Goal: Task Accomplishment & Management: Manage account settings

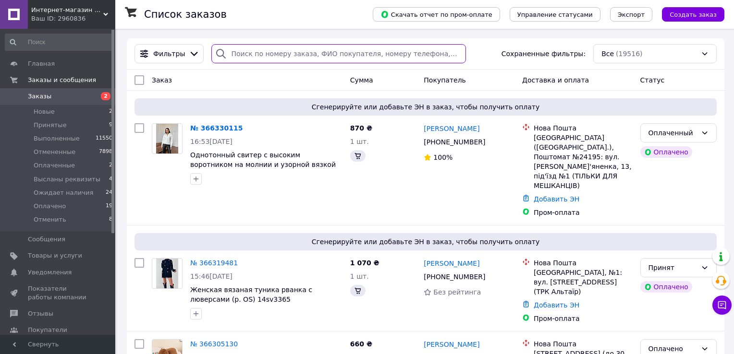
click at [250, 56] on input "search" at bounding box center [338, 53] width 254 height 19
paste input "20451268476469"
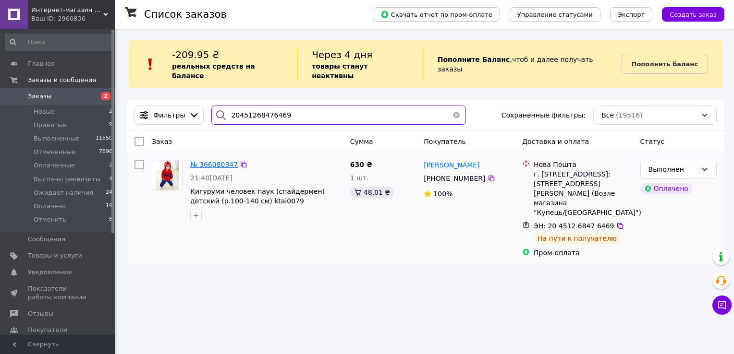
type input "20451268476469"
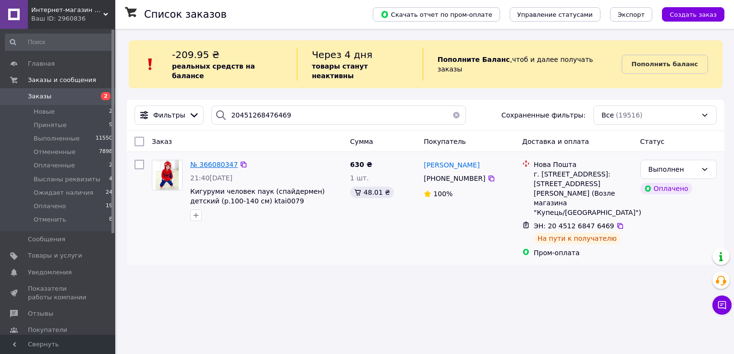
click at [207, 161] on span "№ 366080347" at bounding box center [214, 165] width 48 height 8
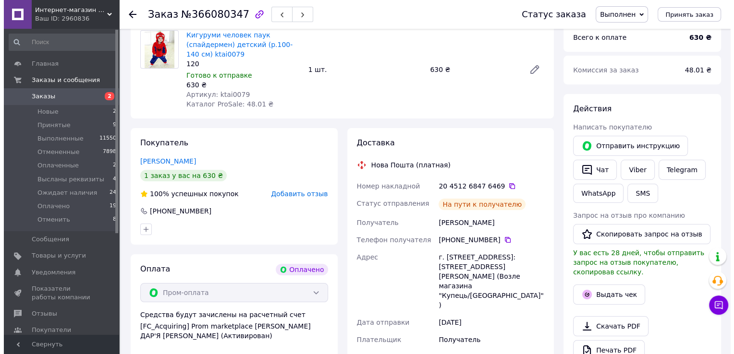
scroll to position [103, 0]
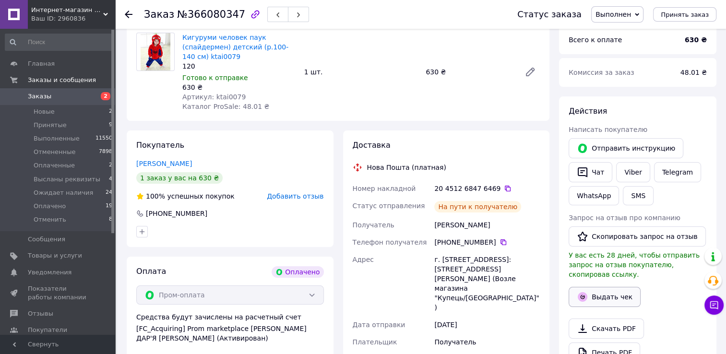
click at [606, 287] on button "Выдать чек" at bounding box center [605, 297] width 72 height 20
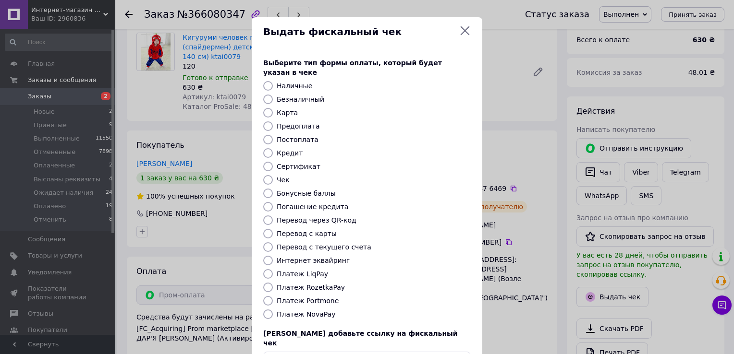
click at [323, 284] on label "Платеж RozetkaPay" at bounding box center [311, 288] width 68 height 8
click at [273, 283] on input "Платеж RozetkaPay" at bounding box center [268, 288] width 10 height 10
radio input "true"
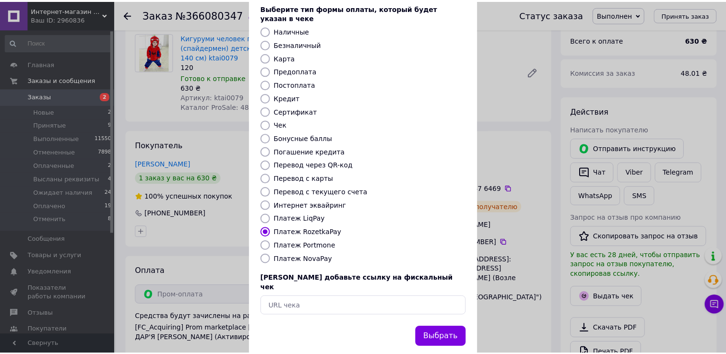
scroll to position [58, 0]
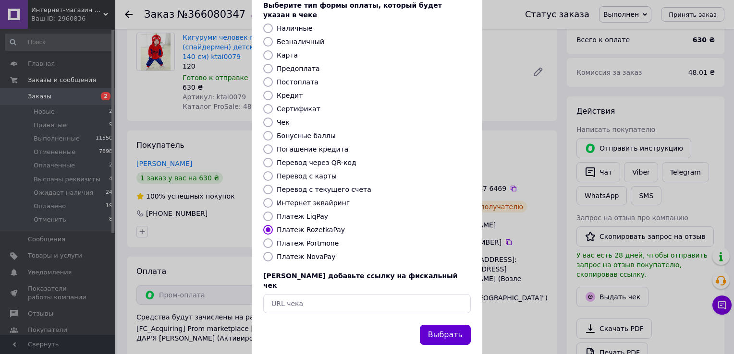
click at [441, 325] on button "Выбрать" at bounding box center [445, 335] width 51 height 21
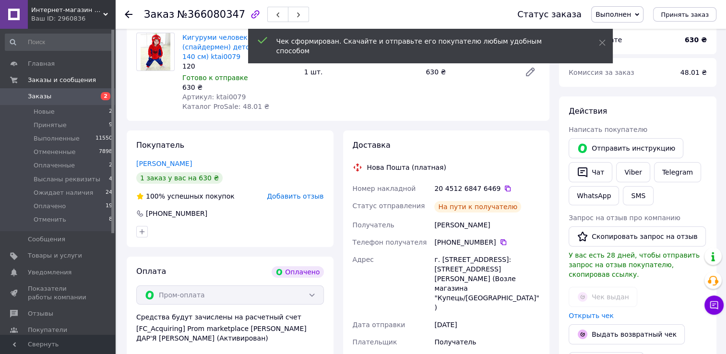
click at [75, 96] on span "Заказы" at bounding box center [58, 96] width 61 height 9
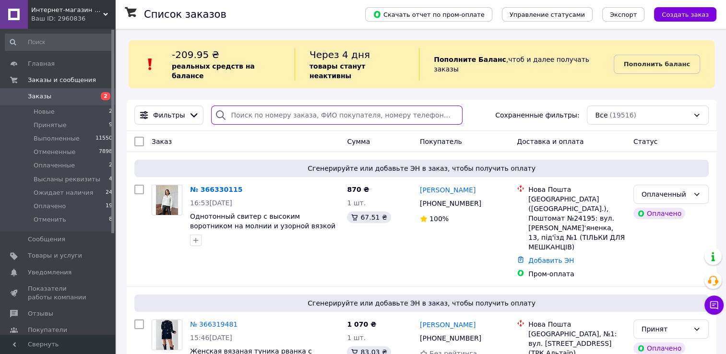
click at [265, 108] on input "search" at bounding box center [336, 115] width 251 height 19
paste input "20451267973704"
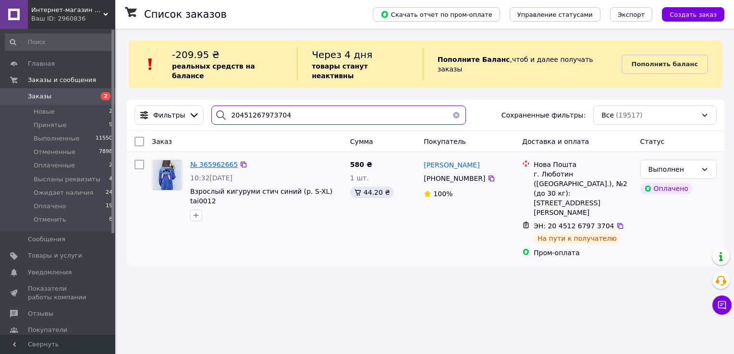
type input "20451267973704"
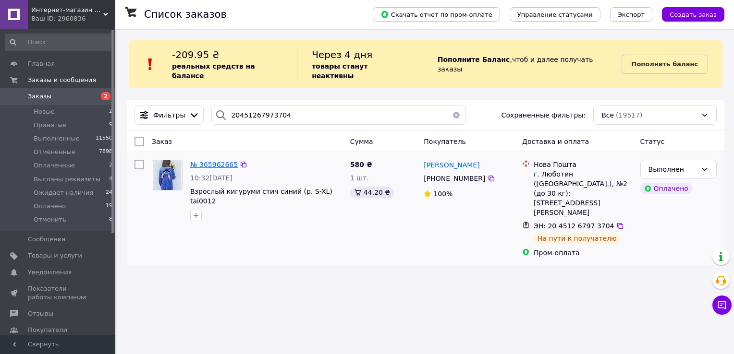
click at [211, 161] on span "№ 365962665" at bounding box center [214, 165] width 48 height 8
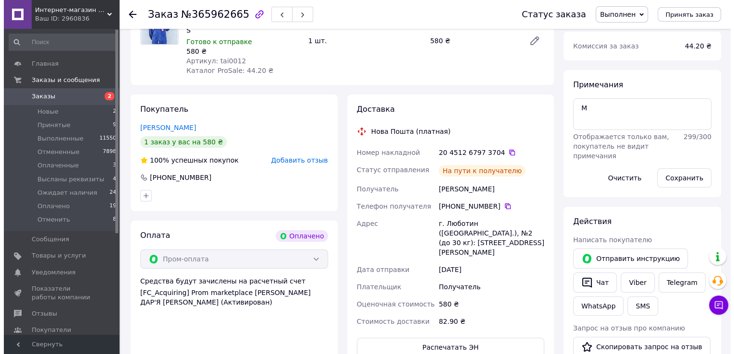
scroll to position [240, 0]
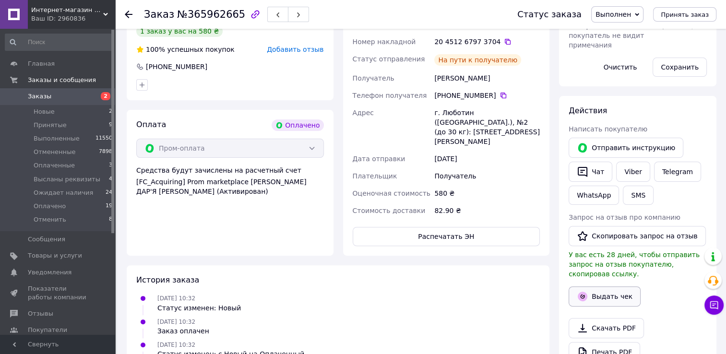
click at [610, 289] on button "Выдать чек" at bounding box center [605, 297] width 72 height 20
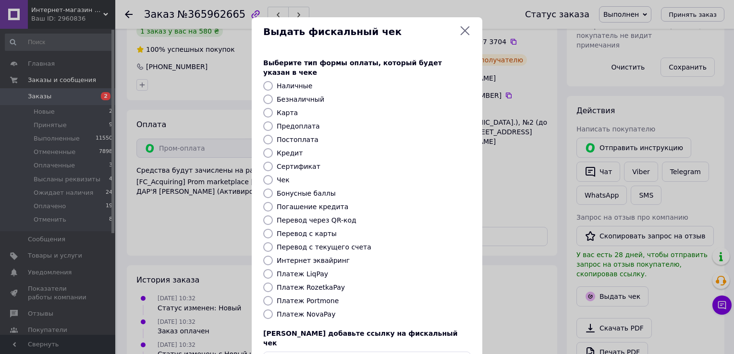
click at [281, 284] on label "Платеж RozetkaPay" at bounding box center [311, 288] width 68 height 8
click at [273, 283] on input "Платеж RozetkaPay" at bounding box center [268, 288] width 10 height 10
radio input "true"
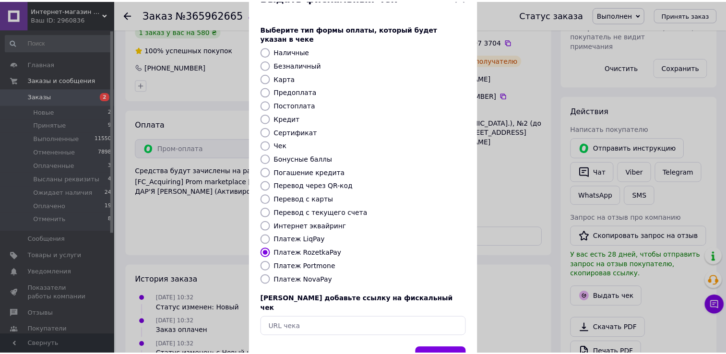
scroll to position [58, 0]
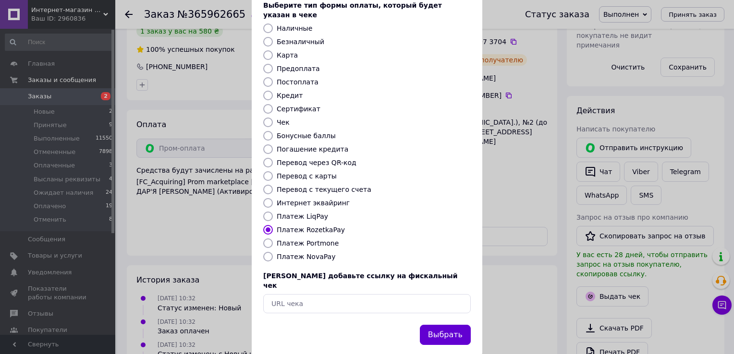
click at [443, 325] on button "Выбрать" at bounding box center [445, 335] width 51 height 21
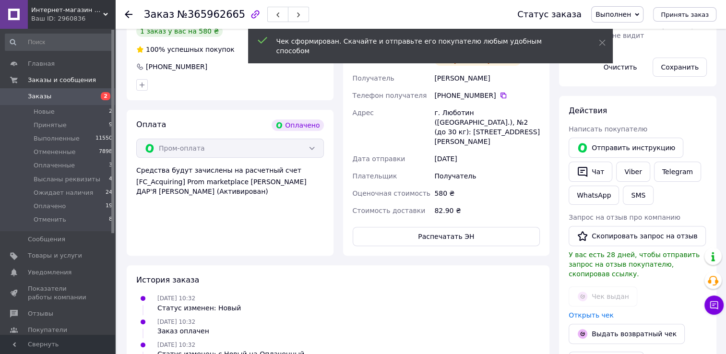
click at [46, 92] on span "Заказы" at bounding box center [40, 96] width 24 height 9
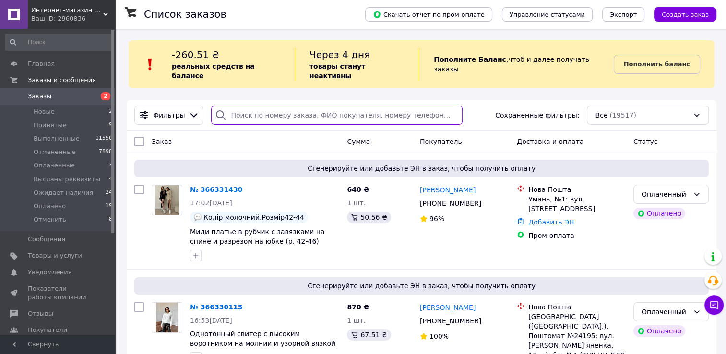
drag, startPoint x: 254, startPoint y: 100, endPoint x: 267, endPoint y: 114, distance: 19.0
click at [254, 106] on input "search" at bounding box center [336, 115] width 251 height 19
paste input "20451268511217"
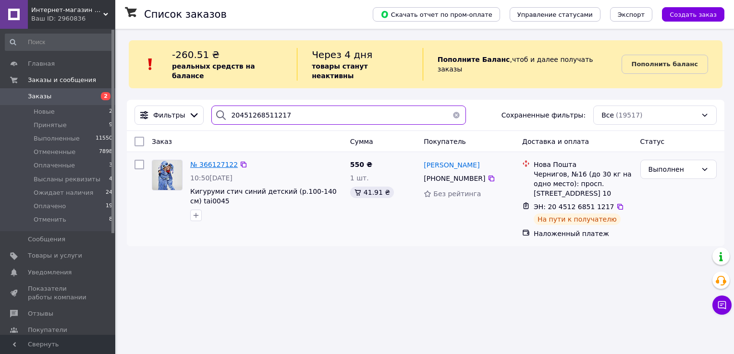
type input "20451268511217"
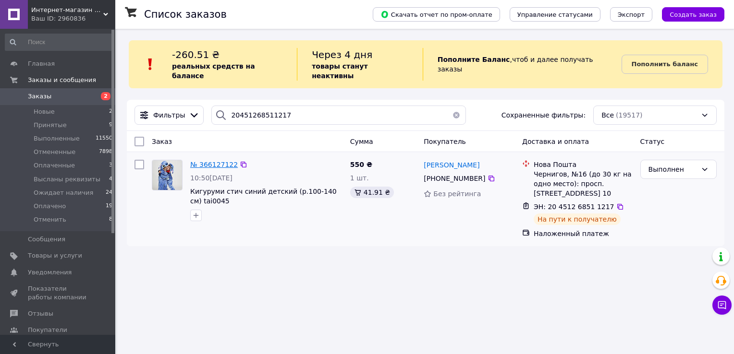
click at [226, 161] on span "№ 366127122" at bounding box center [214, 165] width 48 height 8
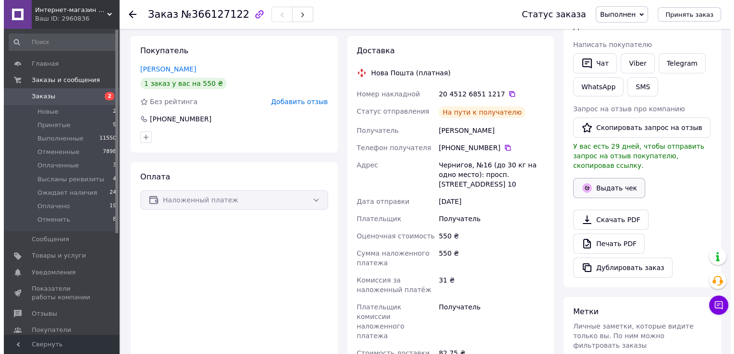
scroll to position [144, 0]
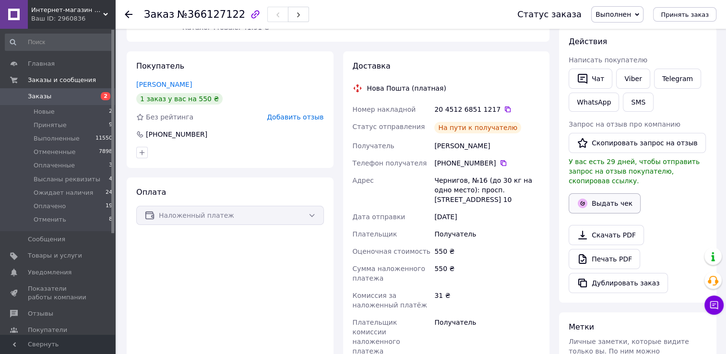
click at [618, 199] on button "Выдать чек" at bounding box center [605, 203] width 72 height 20
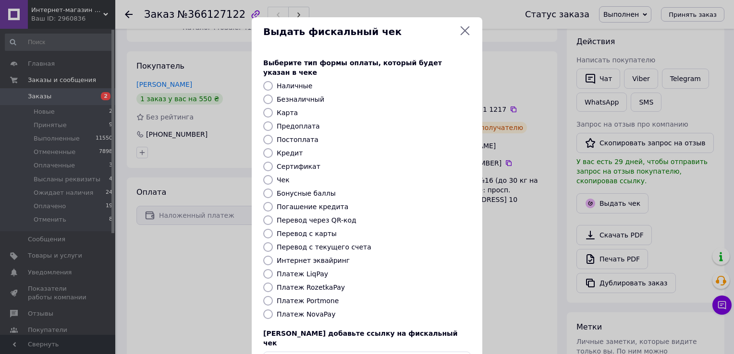
click at [307, 311] on label "Платеж NovaPay" at bounding box center [306, 315] width 59 height 8
click at [273, 310] on input "Платеж NovaPay" at bounding box center [268, 315] width 10 height 10
radio input "true"
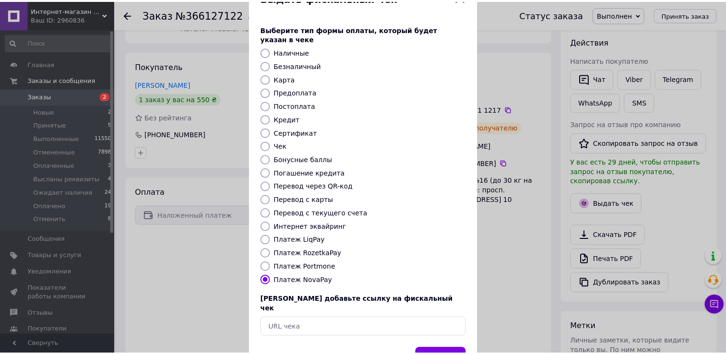
scroll to position [58, 0]
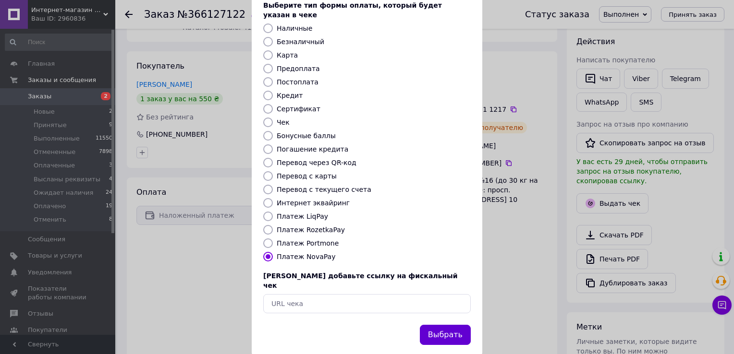
click at [459, 325] on button "Выбрать" at bounding box center [445, 335] width 51 height 21
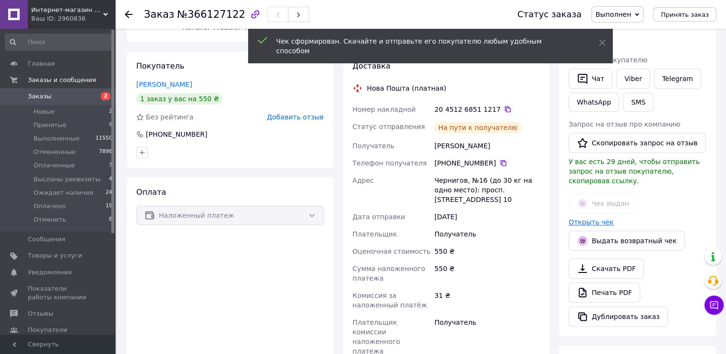
click at [598, 218] on link "Открыть чек" at bounding box center [591, 222] width 45 height 8
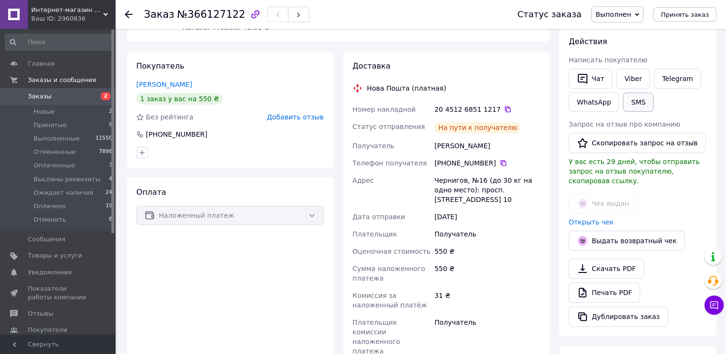
click at [636, 103] on button "SMS" at bounding box center [638, 102] width 31 height 19
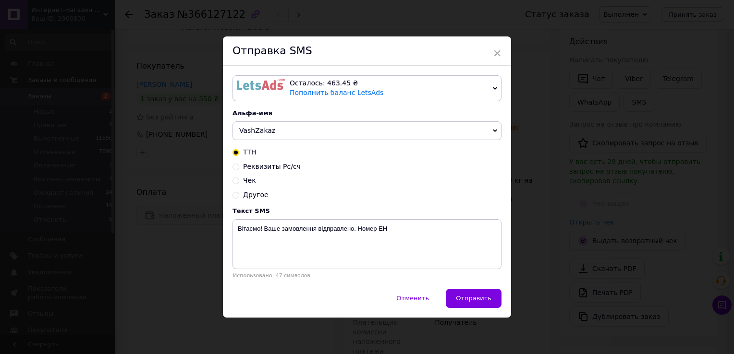
click at [247, 181] on span "Чек" at bounding box center [249, 181] width 13 height 8
click at [239, 181] on input "Чек" at bounding box center [235, 180] width 7 height 7
radio input "true"
radio input "false"
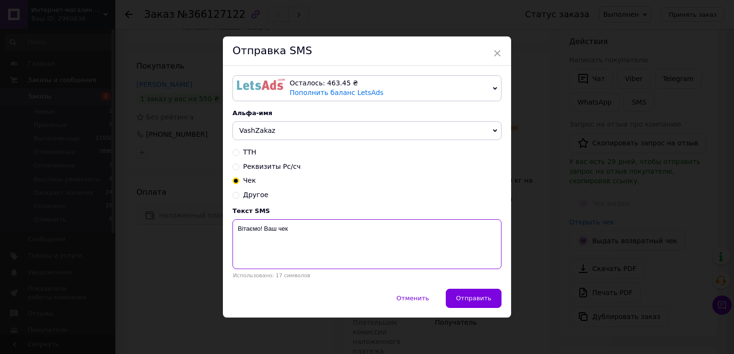
click at [326, 233] on textarea "Вітаємо! Ваш чек" at bounding box center [366, 244] width 269 height 50
paste textarea "https://kasa.vchasno.ua/check-viewer/GEwl798pXe4"
type textarea "Вітаємо! Ваш чек https://kasa.vchasno.ua/check-viewer/GEwl798pXe4"
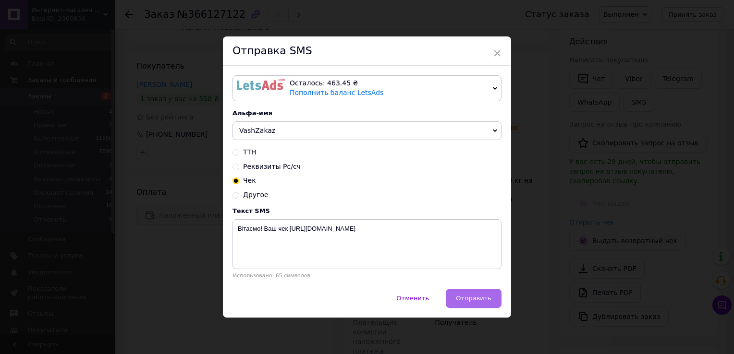
click at [462, 308] on button "Отправить" at bounding box center [474, 298] width 56 height 19
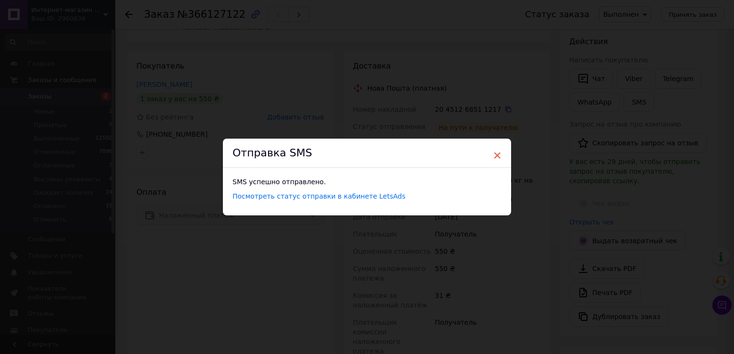
click at [498, 157] on span "×" at bounding box center [497, 155] width 9 height 16
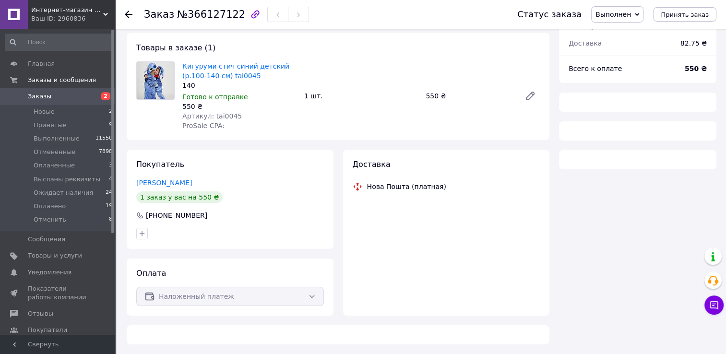
scroll to position [84, 0]
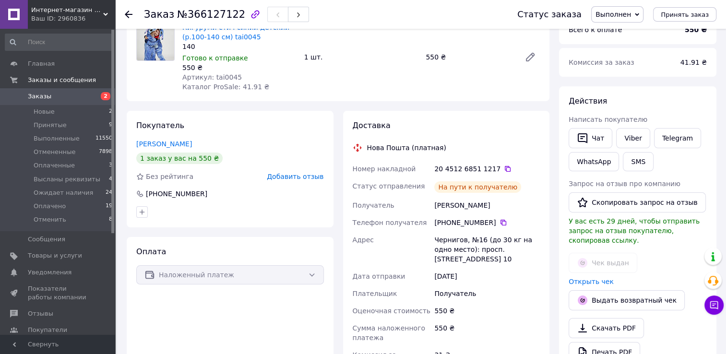
click at [60, 99] on span "Заказы" at bounding box center [58, 96] width 61 height 9
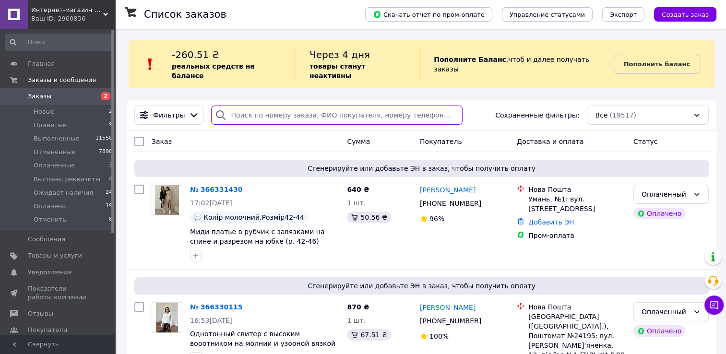
click at [253, 109] on input "search" at bounding box center [336, 115] width 251 height 19
paste input "20451267306573"
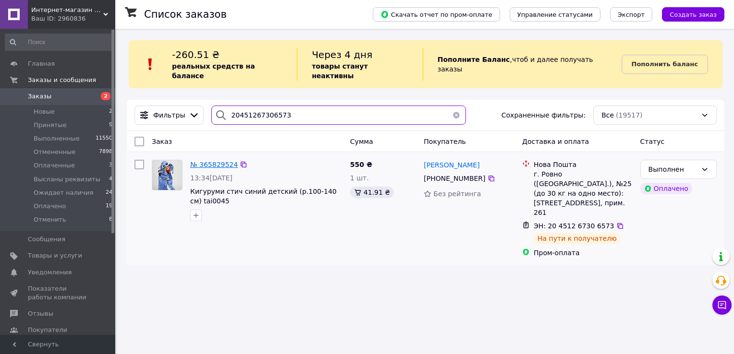
type input "20451267306573"
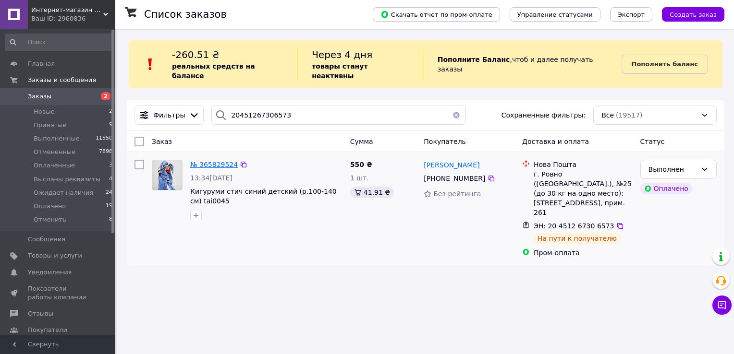
click at [211, 161] on span "№ 365829524" at bounding box center [214, 165] width 48 height 8
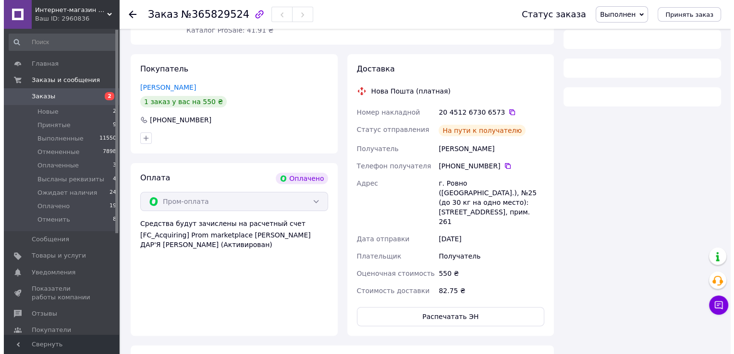
scroll to position [170, 0]
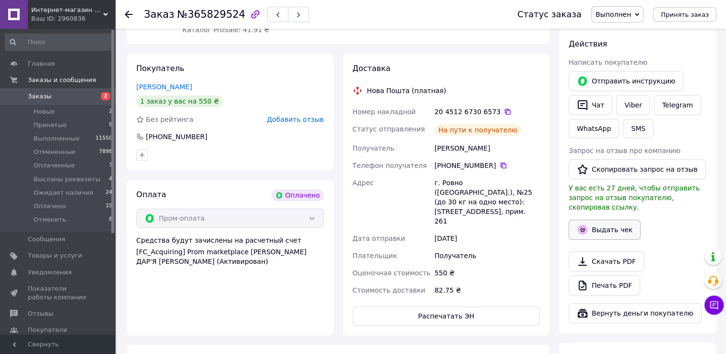
click at [605, 220] on button "Выдать чек" at bounding box center [605, 230] width 72 height 20
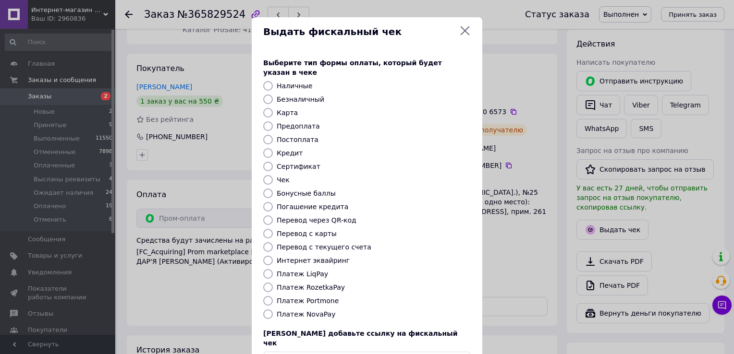
drag, startPoint x: 311, startPoint y: 279, endPoint x: 323, endPoint y: 280, distance: 11.6
click at [311, 284] on label "Платеж RozetkaPay" at bounding box center [311, 288] width 68 height 8
click at [273, 283] on input "Платеж RozetkaPay" at bounding box center [268, 288] width 10 height 10
radio input "true"
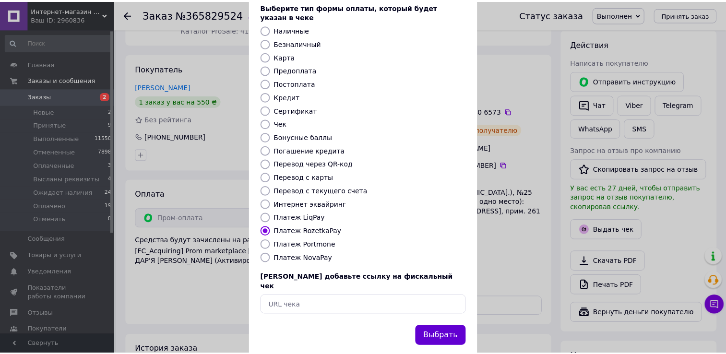
scroll to position [58, 0]
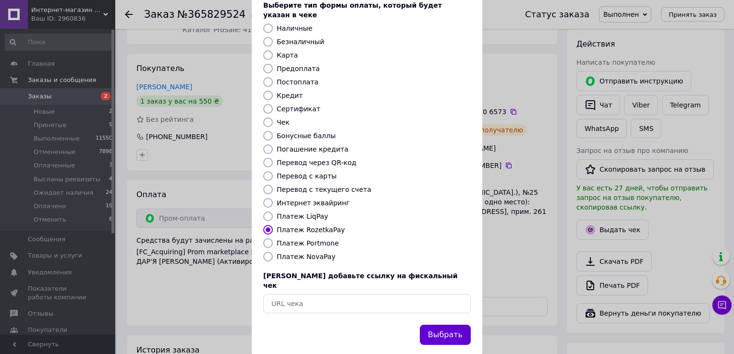
click at [450, 325] on button "Выбрать" at bounding box center [445, 335] width 51 height 21
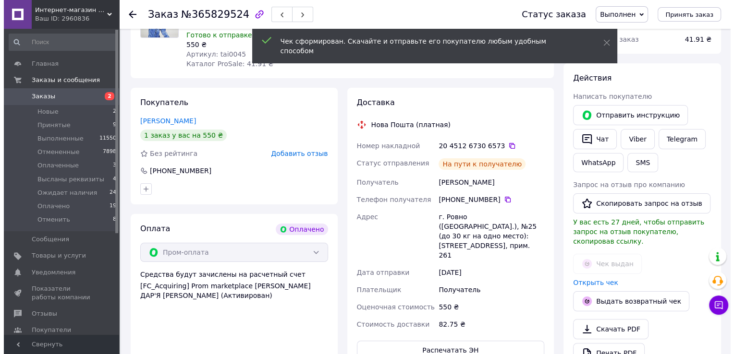
scroll to position [122, 0]
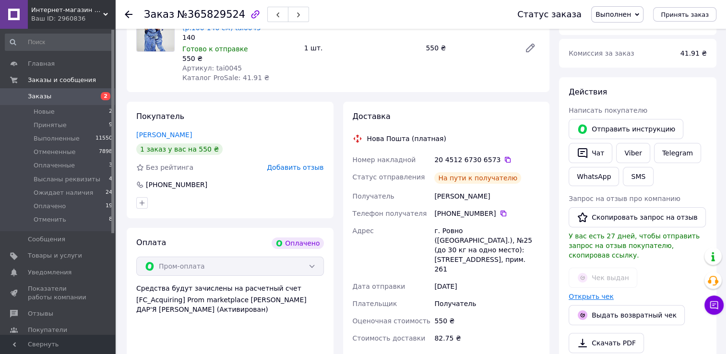
click at [591, 293] on link "Открыть чек" at bounding box center [591, 297] width 45 height 8
click at [633, 179] on button "SMS" at bounding box center [638, 176] width 31 height 19
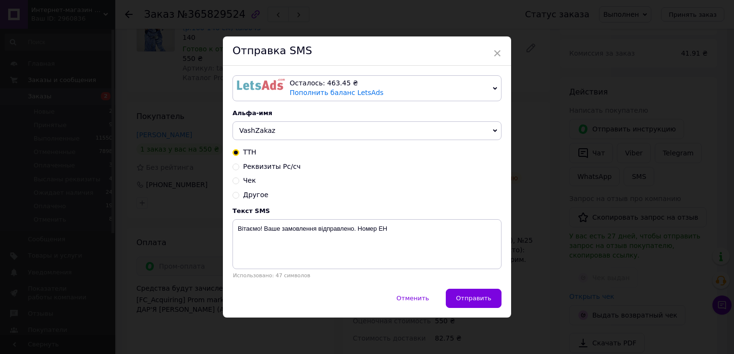
click at [249, 181] on span "Чек" at bounding box center [249, 181] width 13 height 8
click at [239, 181] on input "Чек" at bounding box center [235, 180] width 7 height 7
radio input "true"
radio input "false"
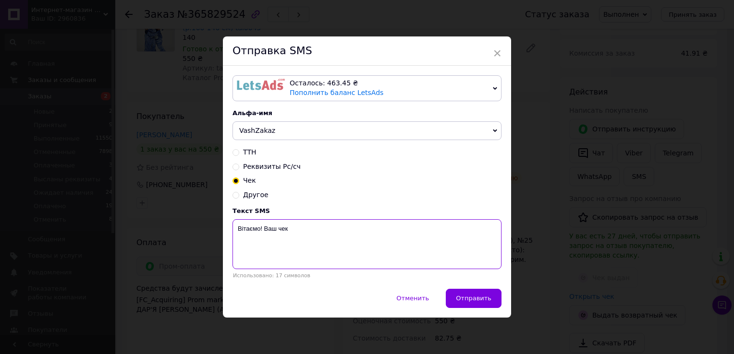
click at [380, 232] on textarea "Вітаємо! Ваш чек" at bounding box center [366, 244] width 269 height 50
paste textarea "https://kasa.vchasno.ua/check-viewer/udNdRrKuljI"
type textarea "Вітаємо! Ваш чек https://kasa.vchasno.ua/check-viewer/udNdRrKuljI"
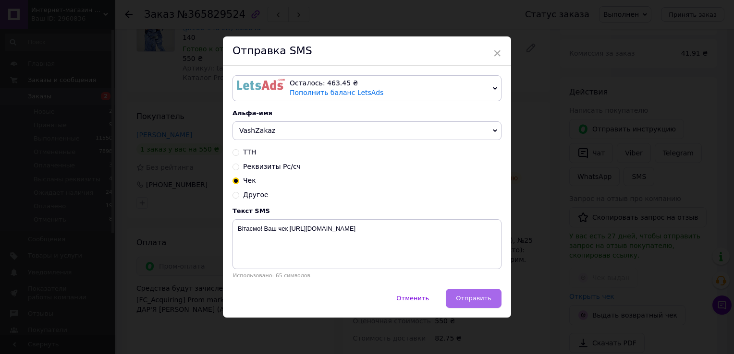
click at [469, 299] on span "Отправить" at bounding box center [474, 298] width 36 height 7
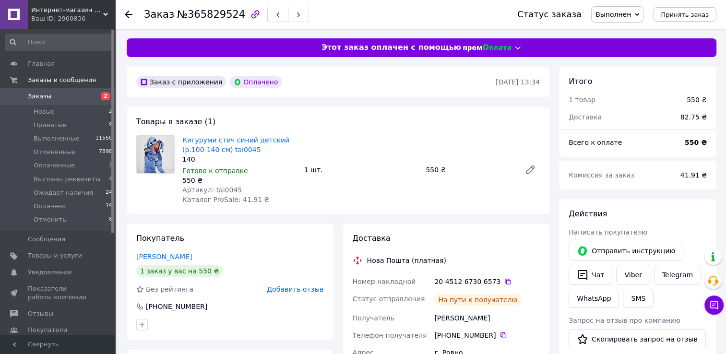
click at [69, 97] on span "Заказы" at bounding box center [58, 96] width 61 height 9
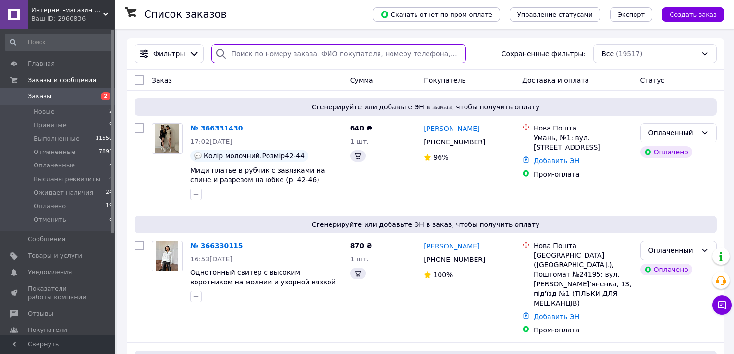
click at [242, 51] on input "search" at bounding box center [338, 53] width 254 height 19
paste input "20451267306619"
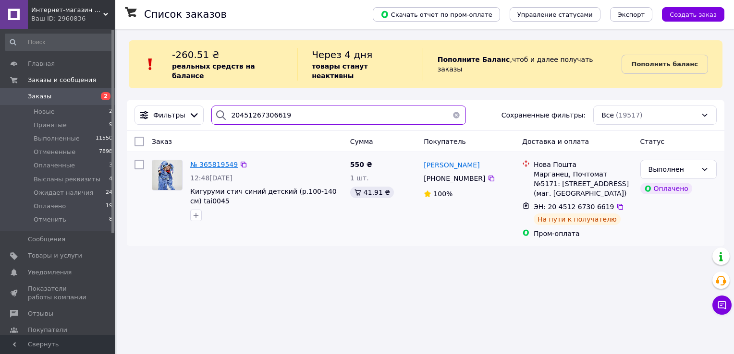
type input "20451267306619"
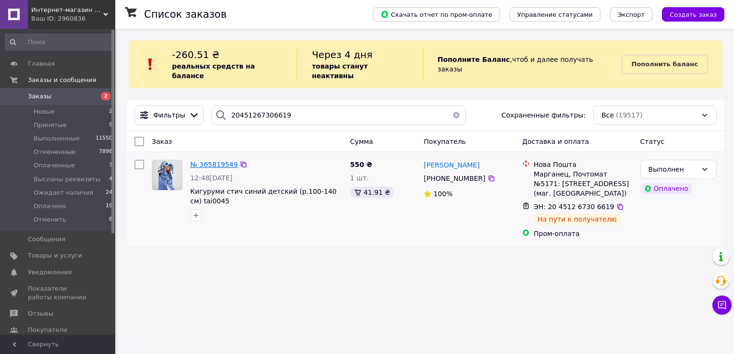
click at [211, 161] on span "№ 365819549" at bounding box center [214, 165] width 48 height 8
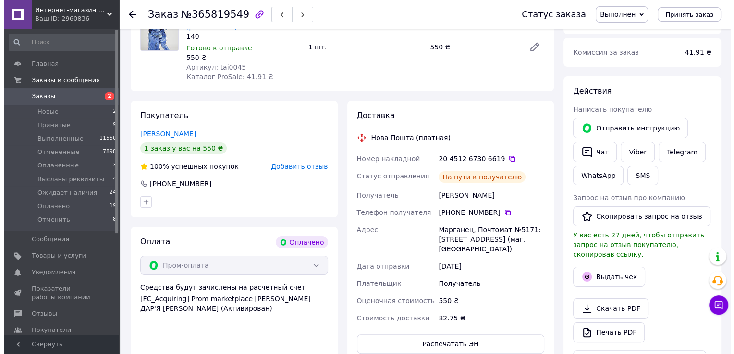
scroll to position [144, 0]
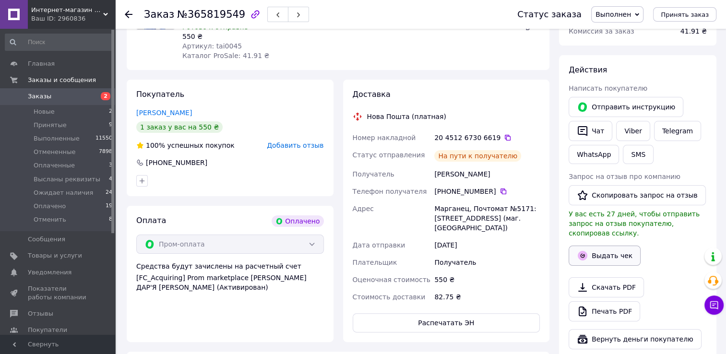
click at [608, 247] on button "Выдать чек" at bounding box center [605, 256] width 72 height 20
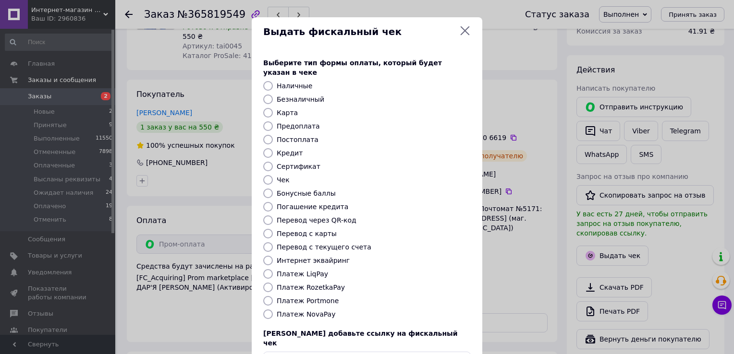
click at [321, 283] on div "Платеж RozetkaPay" at bounding box center [374, 288] width 198 height 10
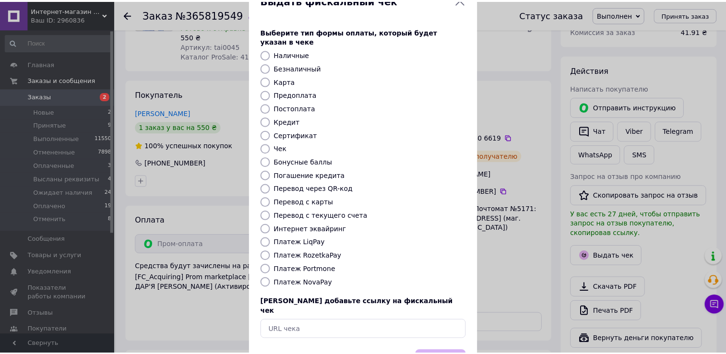
scroll to position [48, 0]
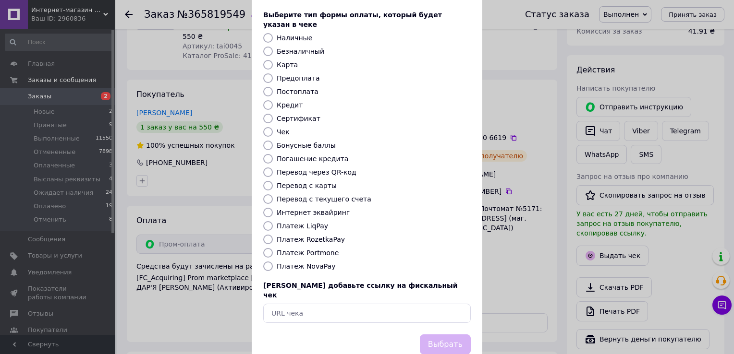
click at [323, 236] on label "Платеж RozetkaPay" at bounding box center [311, 240] width 68 height 8
click at [273, 235] on input "Платеж RozetkaPay" at bounding box center [268, 240] width 10 height 10
radio input "true"
click at [442, 335] on button "Выбрать" at bounding box center [445, 345] width 51 height 21
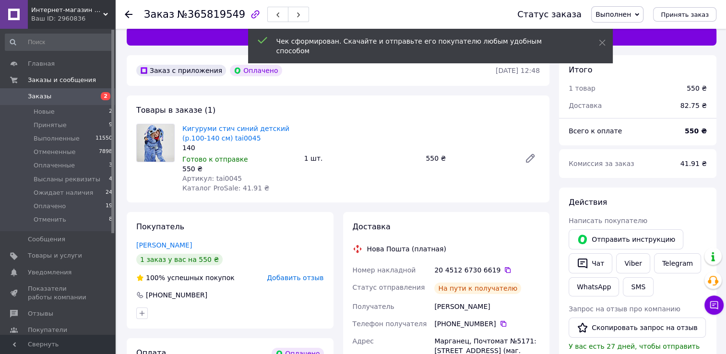
scroll to position [0, 0]
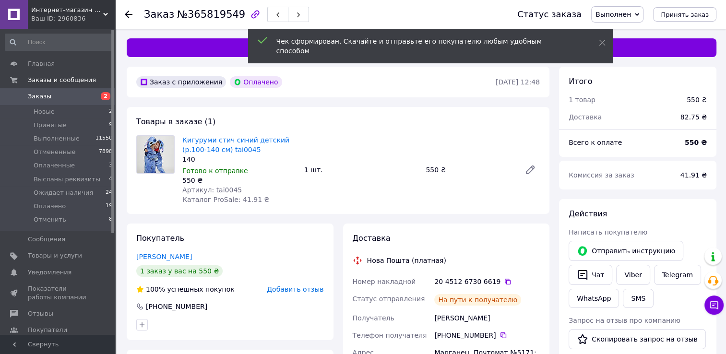
click at [83, 94] on span "Заказы" at bounding box center [58, 96] width 61 height 9
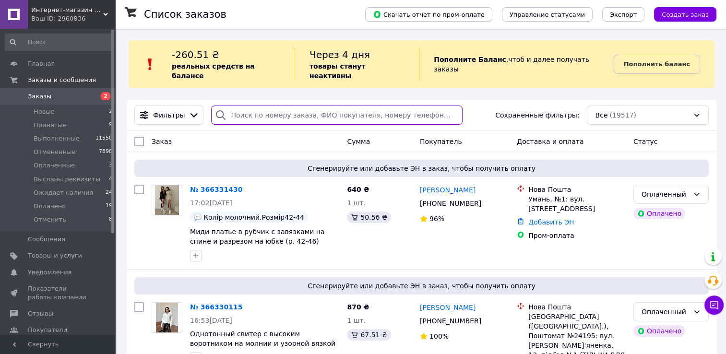
click at [264, 110] on input "search" at bounding box center [336, 115] width 251 height 19
paste input "20451267306619"
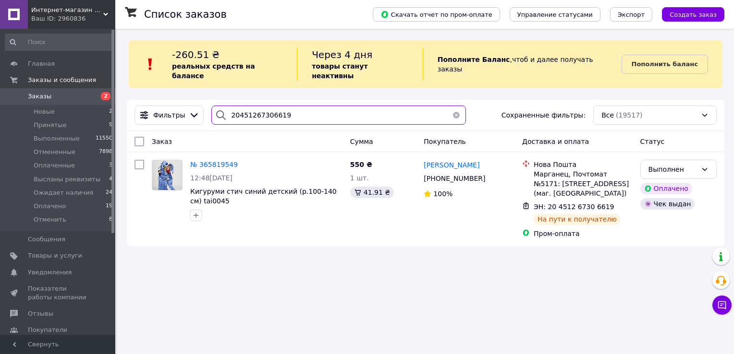
click at [269, 107] on input "20451267306619" at bounding box center [338, 115] width 254 height 19
paste input "472170"
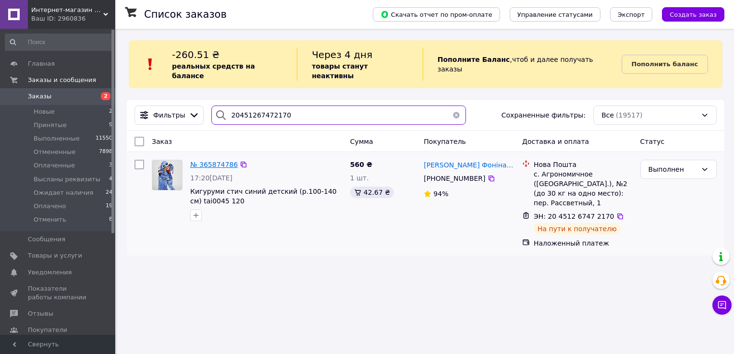
type input "20451267472170"
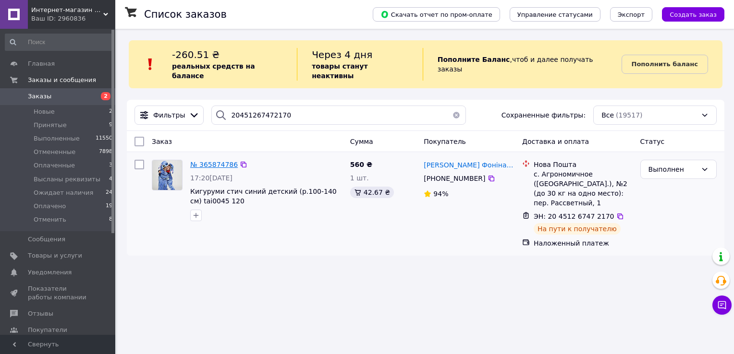
click at [218, 161] on span "№ 365874786" at bounding box center [214, 165] width 48 height 8
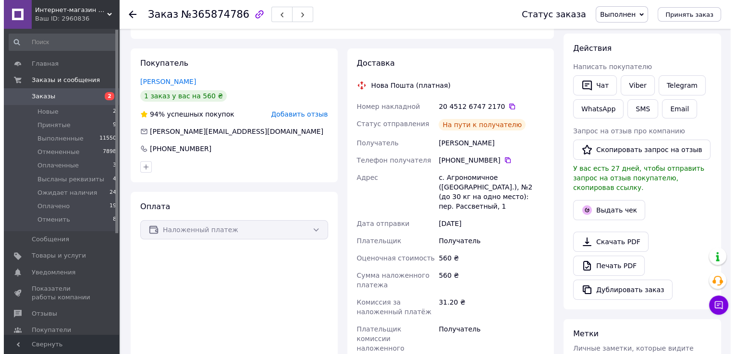
scroll to position [144, 0]
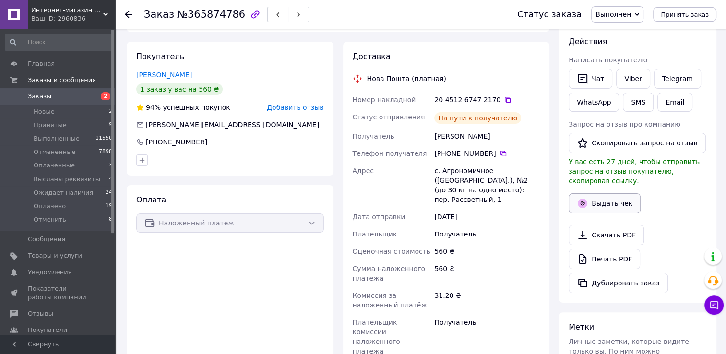
click at [611, 193] on button "Выдать чек" at bounding box center [605, 203] width 72 height 20
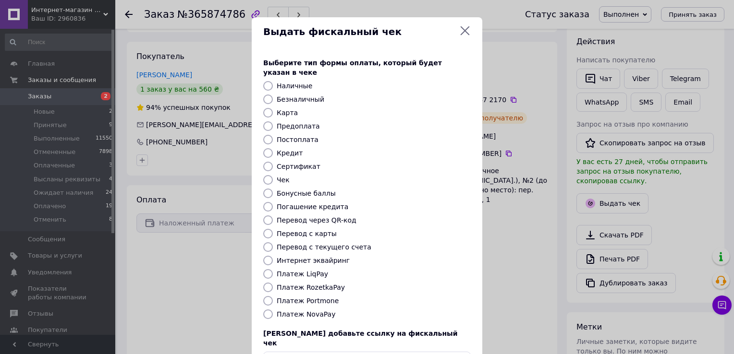
click at [310, 311] on label "Платеж NovaPay" at bounding box center [306, 315] width 59 height 8
click at [273, 310] on input "Платеж NovaPay" at bounding box center [268, 315] width 10 height 10
radio input "true"
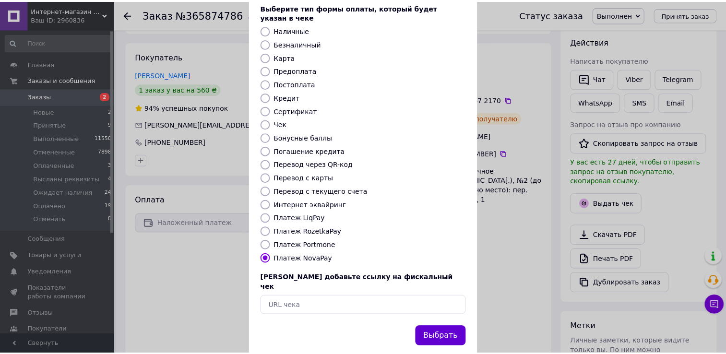
scroll to position [58, 0]
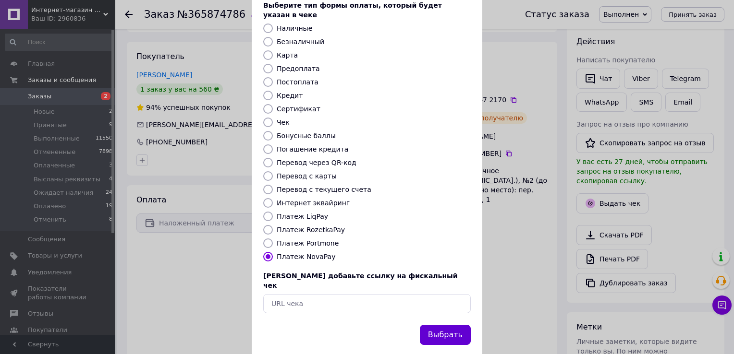
click at [443, 325] on button "Выбрать" at bounding box center [445, 335] width 51 height 21
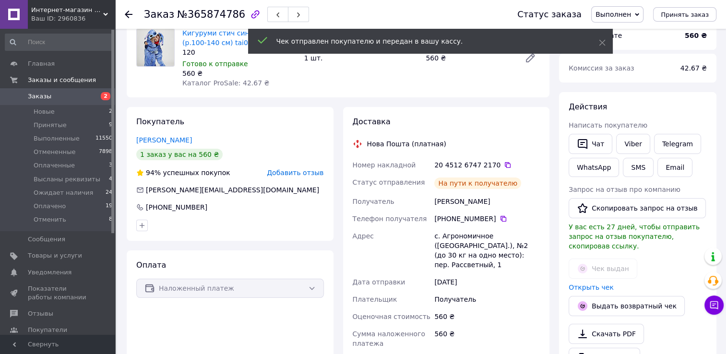
scroll to position [0, 0]
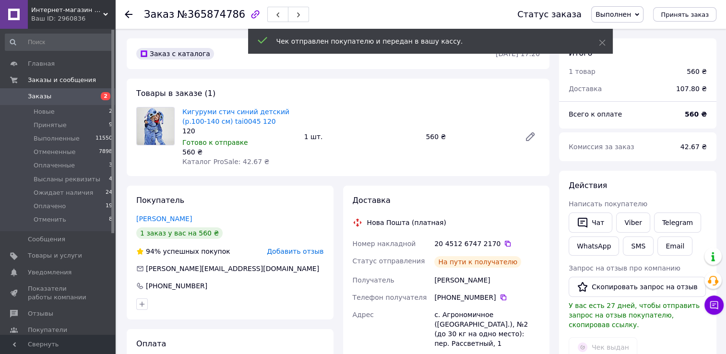
click at [40, 101] on span "Заказы" at bounding box center [40, 96] width 24 height 9
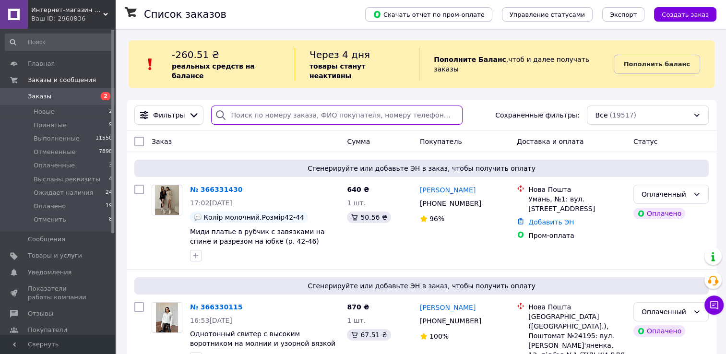
click at [279, 113] on input "search" at bounding box center [336, 115] width 251 height 19
paste input "20451267317481"
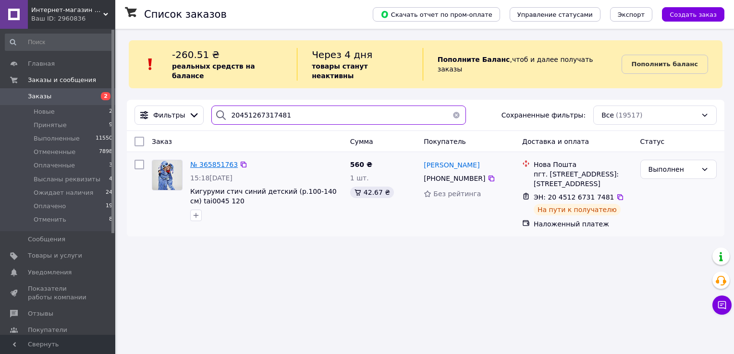
type input "20451267317481"
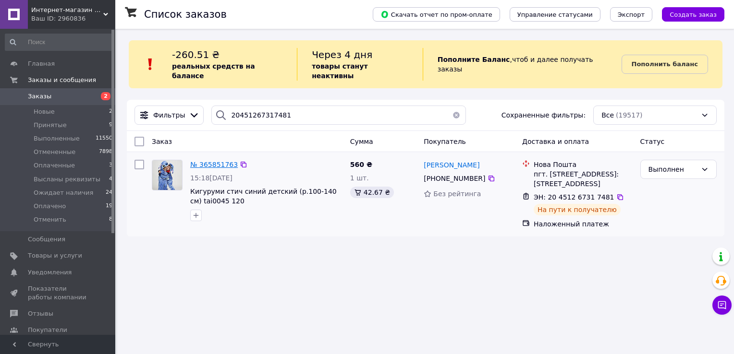
click at [210, 161] on span "№ 365851763" at bounding box center [214, 165] width 48 height 8
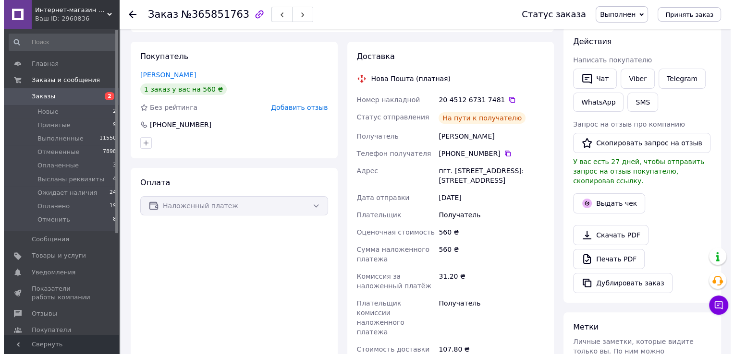
scroll to position [96, 0]
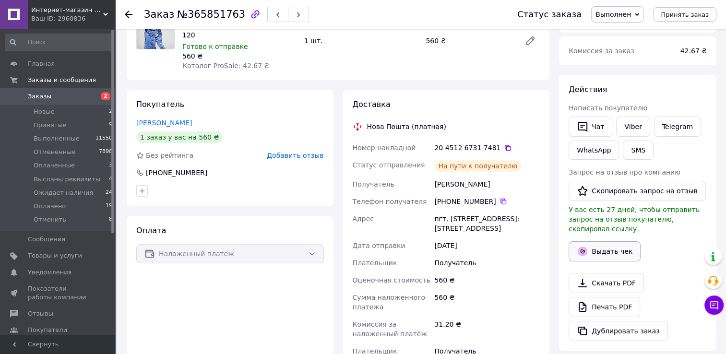
click at [619, 241] on button "Выдать чек" at bounding box center [605, 251] width 72 height 20
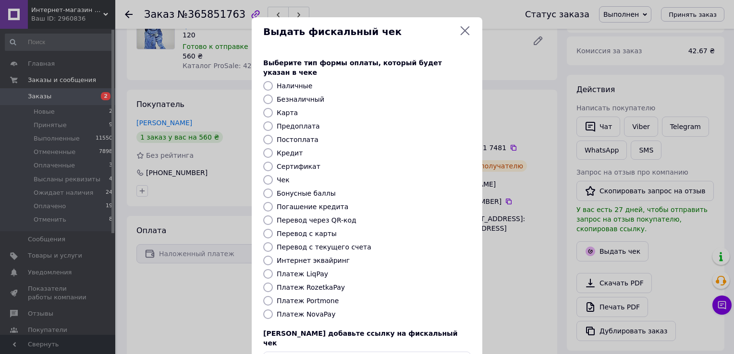
click at [305, 311] on label "Платеж NovaPay" at bounding box center [306, 315] width 59 height 8
click at [273, 310] on input "Платеж NovaPay" at bounding box center [268, 315] width 10 height 10
radio input "true"
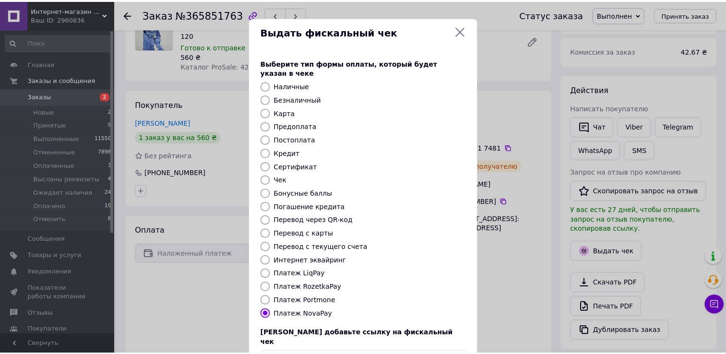
scroll to position [58, 0]
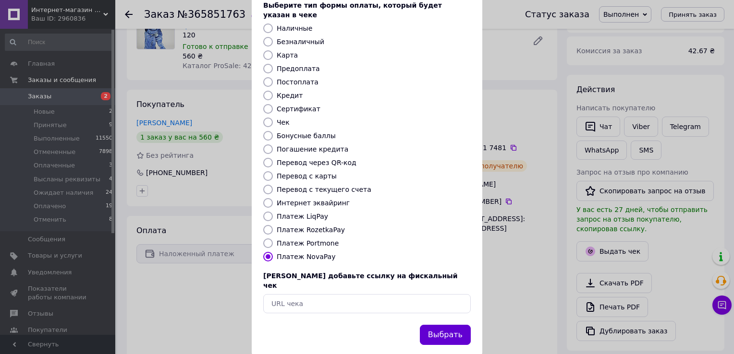
click at [451, 325] on button "Выбрать" at bounding box center [445, 335] width 51 height 21
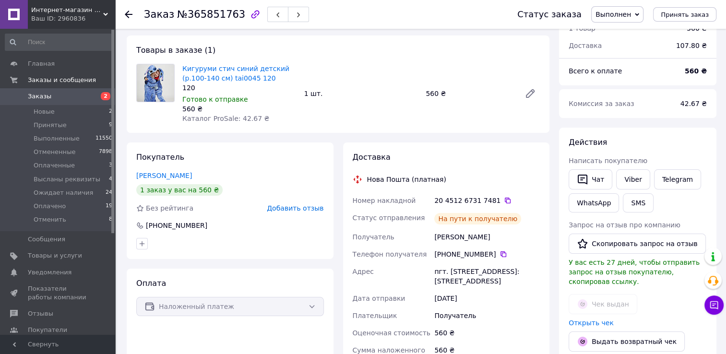
scroll to position [96, 0]
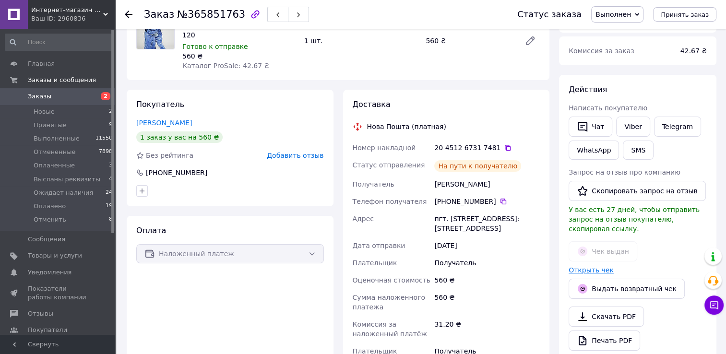
click at [586, 266] on link "Открыть чек" at bounding box center [591, 270] width 45 height 8
click at [634, 152] on button "SMS" at bounding box center [638, 150] width 31 height 19
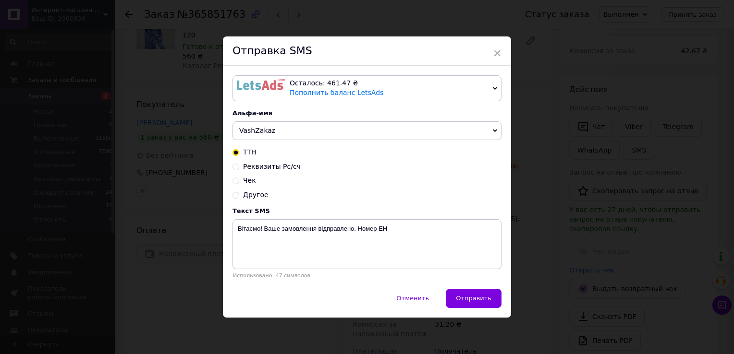
click at [248, 182] on span "Чек" at bounding box center [249, 181] width 13 height 8
click at [239, 182] on input "Чек" at bounding box center [235, 180] width 7 height 7
radio input "true"
radio input "false"
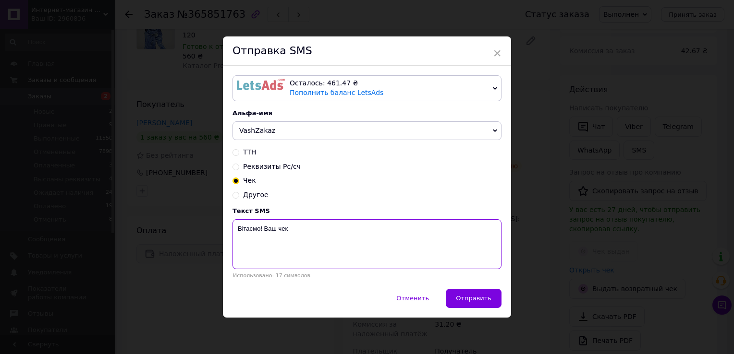
click at [368, 235] on textarea "Вітаємо! Ваш чек" at bounding box center [366, 244] width 269 height 50
paste textarea "https://kasa.vchasno.ua/check-viewer/XTHXiNn4osw"
type textarea "Вітаємо! Ваш чек https://kasa.vchasno.ua/check-viewer/XTHXiNn4osw"
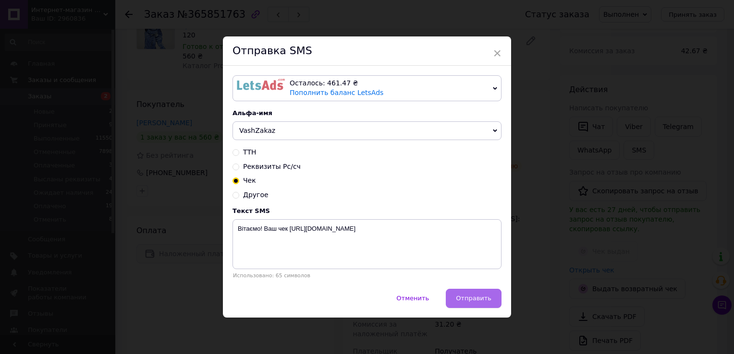
click at [492, 305] on button "Отправить" at bounding box center [474, 298] width 56 height 19
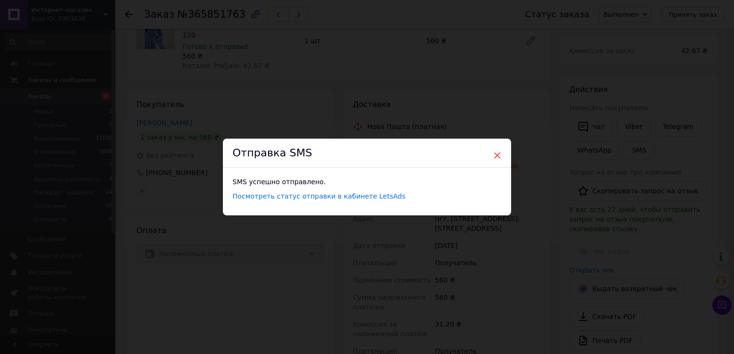
click at [497, 155] on span "×" at bounding box center [497, 155] width 9 height 16
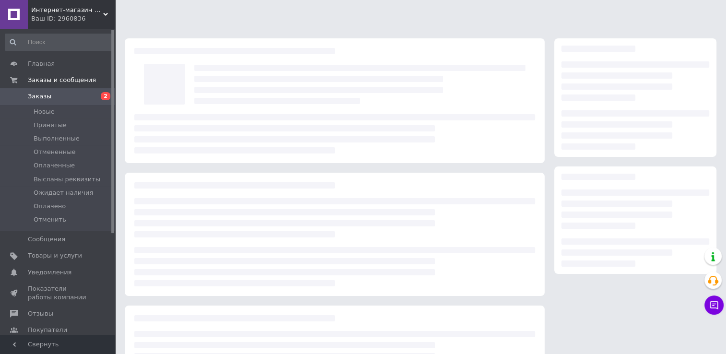
scroll to position [84, 0]
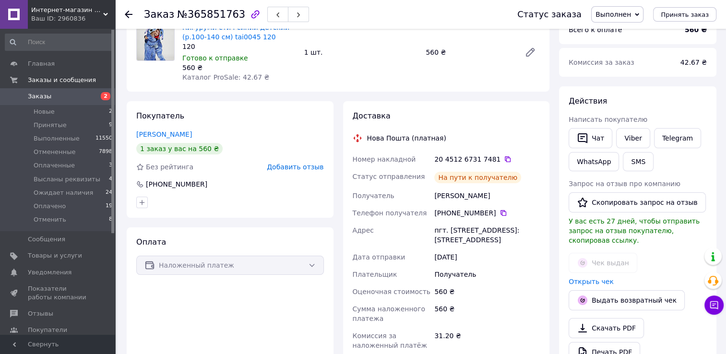
click at [64, 96] on span "Заказы" at bounding box center [58, 96] width 61 height 9
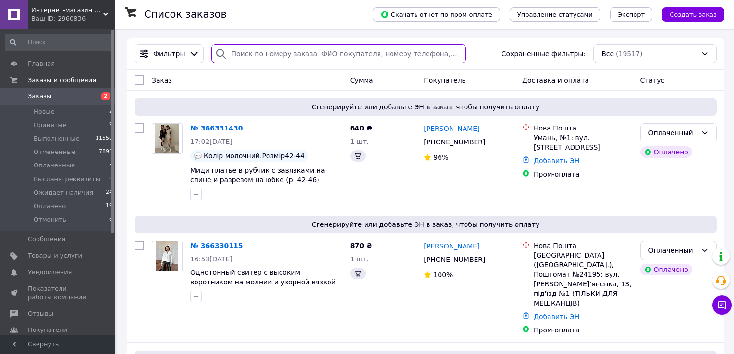
click at [253, 50] on input "search" at bounding box center [338, 53] width 254 height 19
paste input "20451268482737"
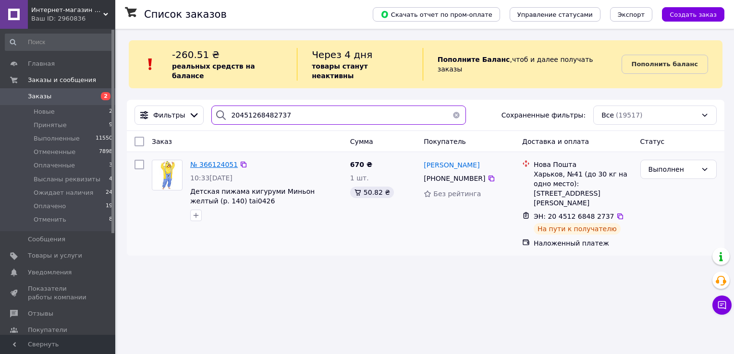
type input "20451268482737"
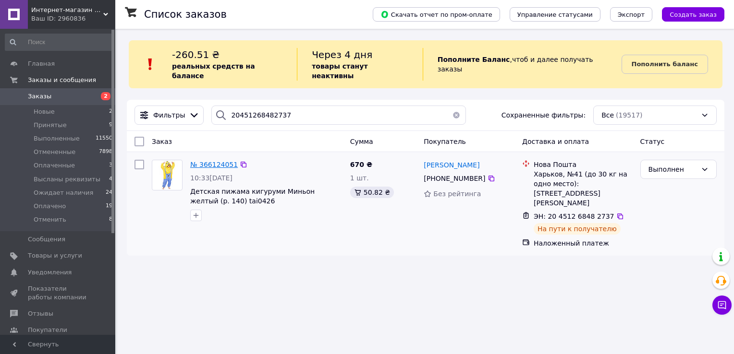
click at [205, 161] on span "№ 366124051" at bounding box center [214, 165] width 48 height 8
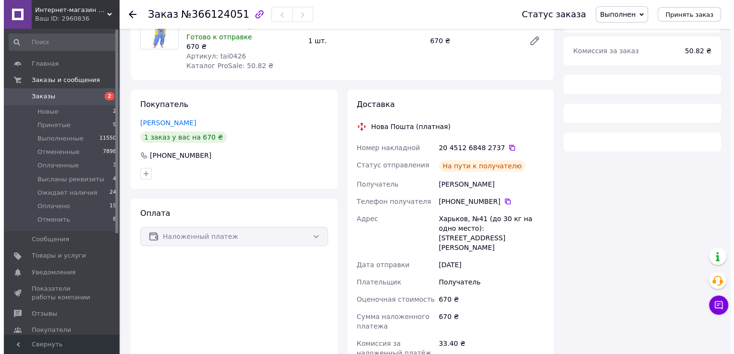
scroll to position [144, 0]
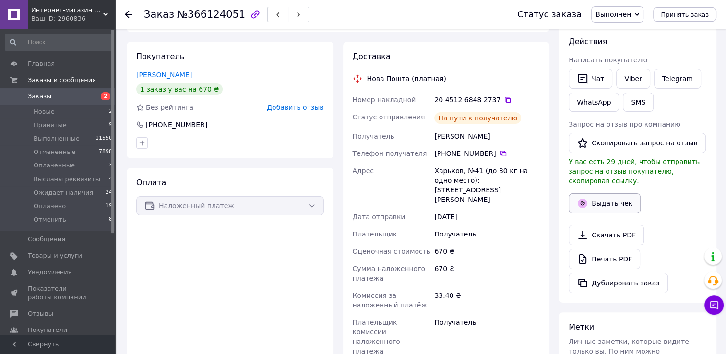
click at [604, 193] on button "Выдать чек" at bounding box center [605, 203] width 72 height 20
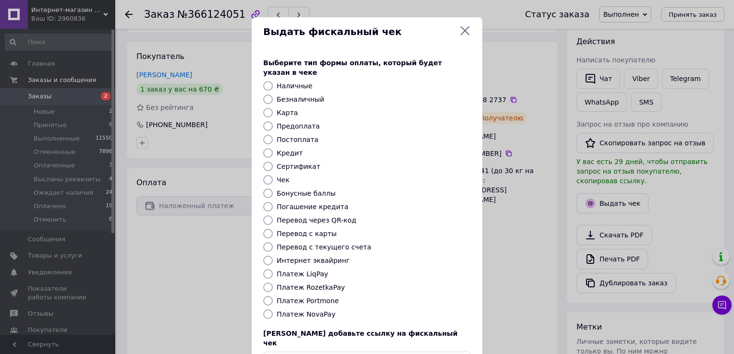
click at [301, 311] on label "Платеж NovaPay" at bounding box center [306, 315] width 59 height 8
click at [273, 310] on input "Платеж NovaPay" at bounding box center [268, 315] width 10 height 10
radio input "true"
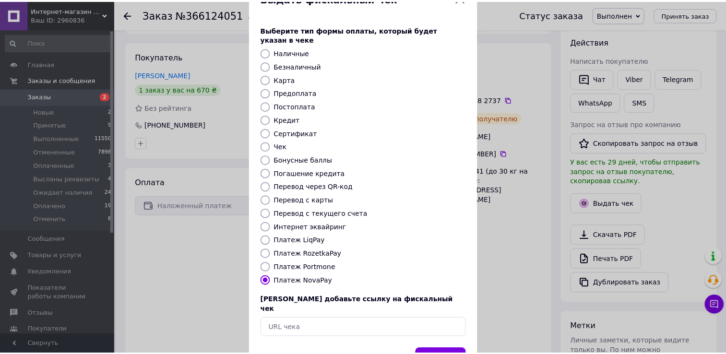
scroll to position [58, 0]
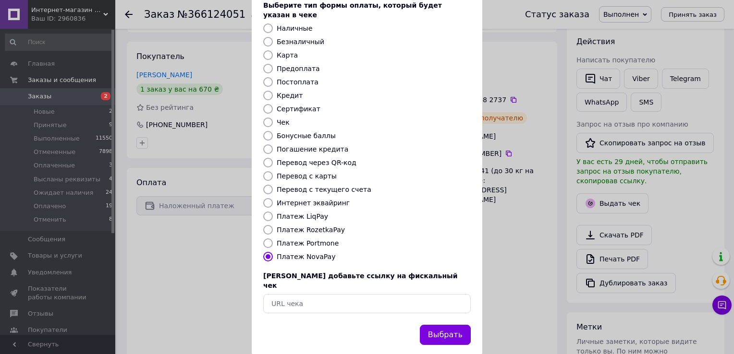
click at [453, 325] on button "Выбрать" at bounding box center [445, 335] width 51 height 21
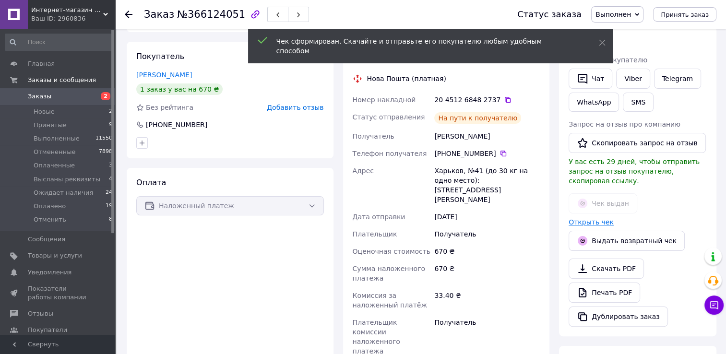
click at [590, 218] on link "Открыть чек" at bounding box center [591, 222] width 45 height 8
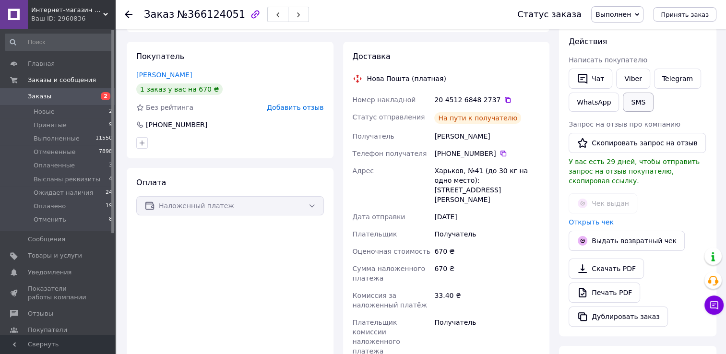
click at [626, 110] on button "SMS" at bounding box center [638, 102] width 31 height 19
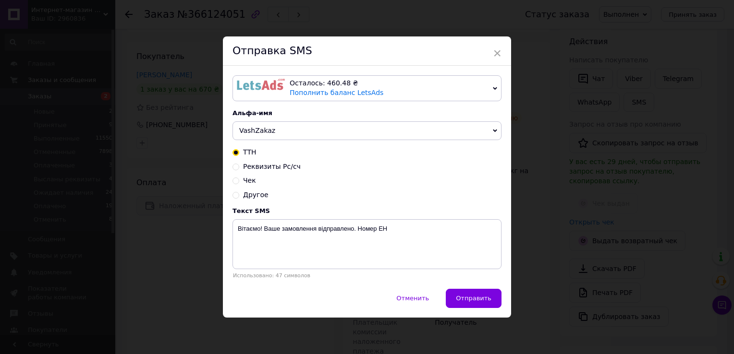
click at [247, 181] on span "Чек" at bounding box center [249, 181] width 13 height 8
click at [239, 181] on input "Чек" at bounding box center [235, 180] width 7 height 7
radio input "true"
radio input "false"
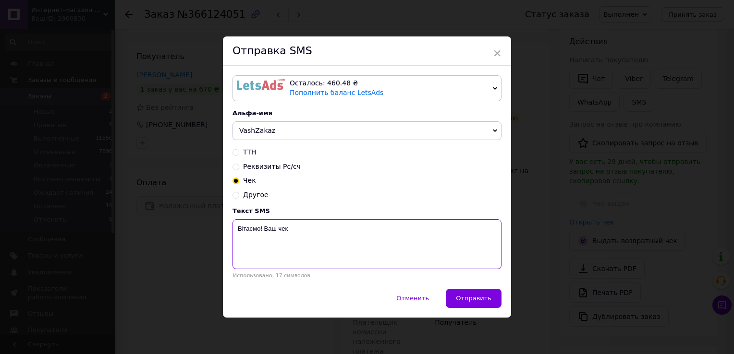
click at [319, 230] on textarea "Вітаємо! Ваш чек" at bounding box center [366, 244] width 269 height 50
paste textarea "https://kasa.vchasno.ua/check-viewer/tNql0iujBm4"
type textarea "Вітаємо! Ваш чек https://kasa.vchasno.ua/check-viewer/tNql0iujBm4"
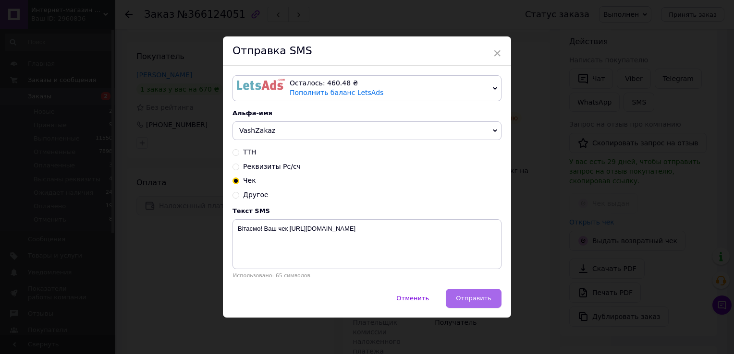
click at [492, 300] on button "Отправить" at bounding box center [474, 298] width 56 height 19
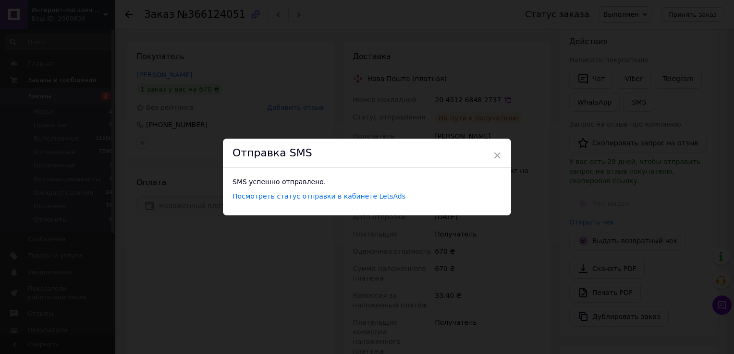
drag, startPoint x: 497, startPoint y: 157, endPoint x: 475, endPoint y: 159, distance: 22.2
click at [497, 157] on span "×" at bounding box center [497, 155] width 9 height 16
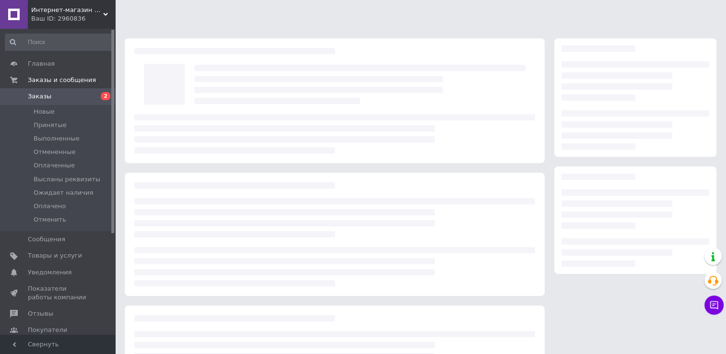
scroll to position [84, 0]
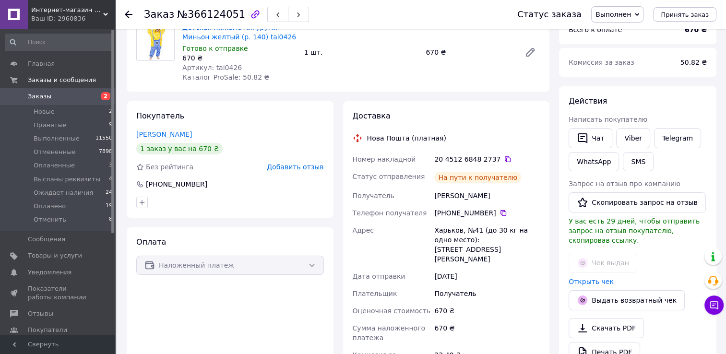
click at [36, 96] on span "Заказы" at bounding box center [40, 96] width 24 height 9
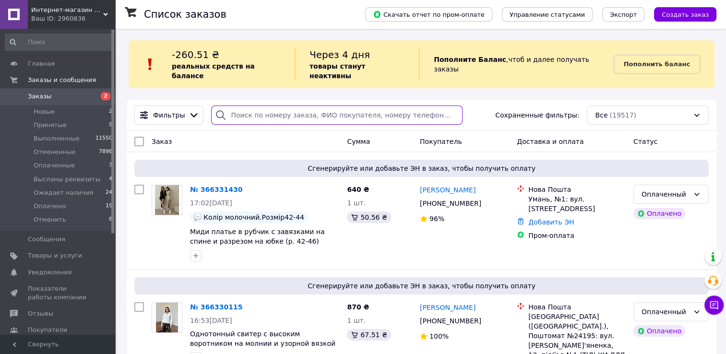
click at [253, 112] on input "search" at bounding box center [336, 115] width 251 height 19
paste input "Вязаная жилетка с подплечниками и высоким воротником женская теплая (р. 42-46) …"
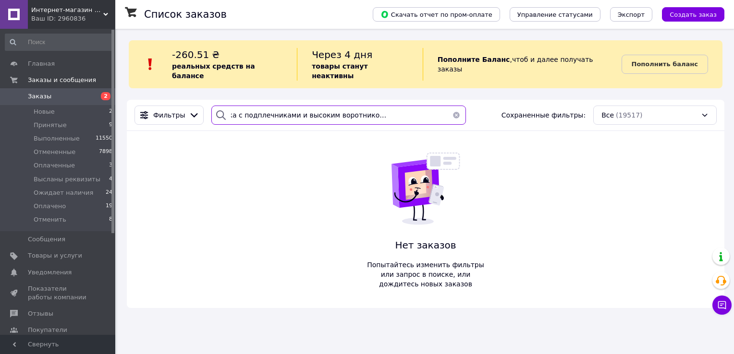
scroll to position [0, 53]
type input "Вязаная жилетка с подплечниками и высоким воротником женская теплая (р. 42-46) 4"
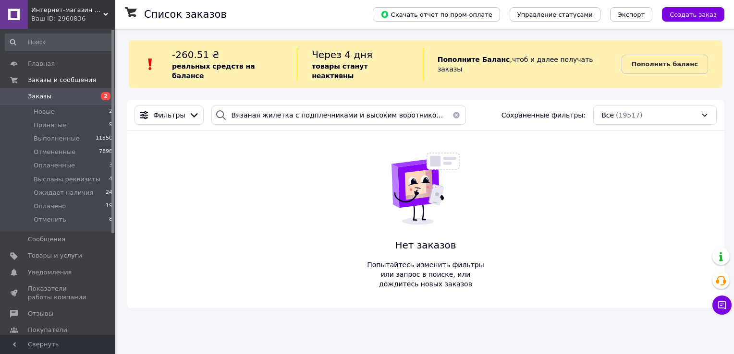
click at [451, 106] on button "button" at bounding box center [455, 115] width 19 height 19
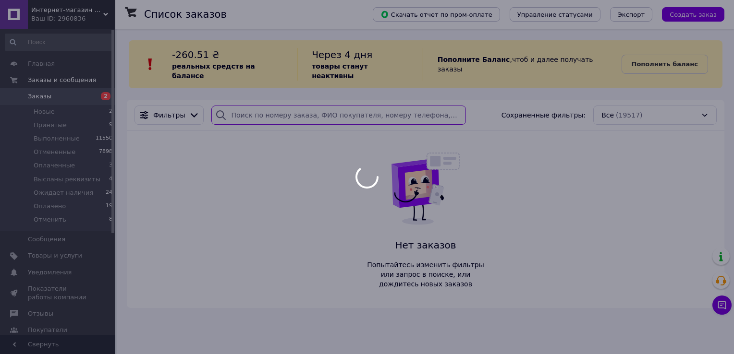
type input "20451264180261"
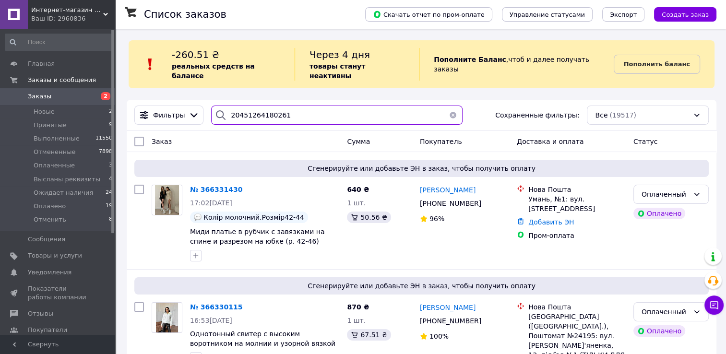
click at [283, 106] on input "20451264180261" at bounding box center [336, 115] width 251 height 19
drag, startPoint x: 287, startPoint y: 107, endPoint x: 136, endPoint y: 105, distance: 150.3
click at [136, 106] on div "Фильтры 20451264180261 Сохраненные фильтры: Все (19517)" at bounding box center [422, 115] width 582 height 19
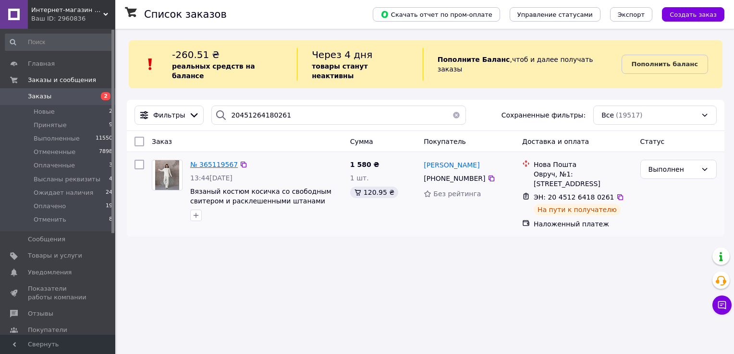
click at [210, 161] on span "№ 365119567" at bounding box center [214, 165] width 48 height 8
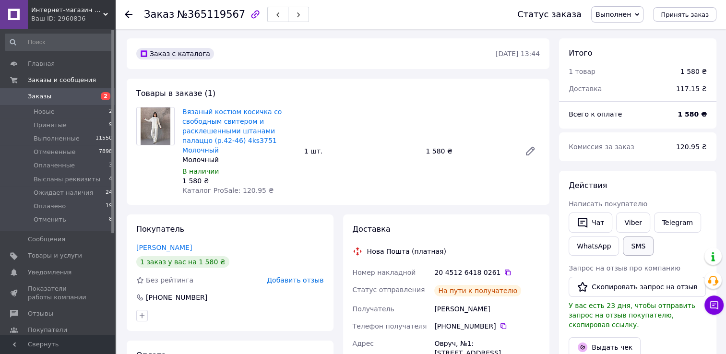
click at [633, 245] on button "SMS" at bounding box center [638, 246] width 31 height 19
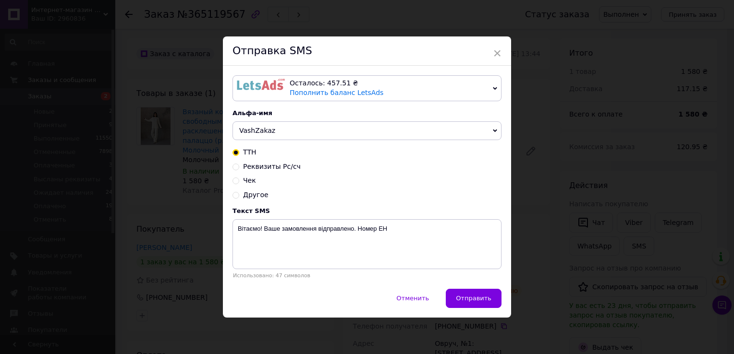
click at [245, 184] on span "Чек" at bounding box center [249, 181] width 13 height 8
click at [239, 183] on input "Чек" at bounding box center [235, 180] width 7 height 7
radio input "true"
radio input "false"
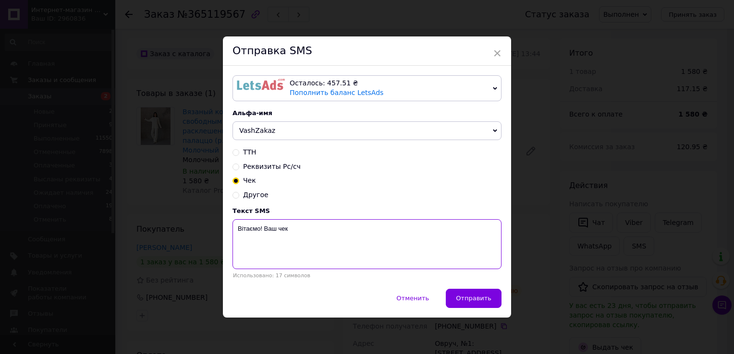
click at [315, 228] on textarea "Вітаємо! Ваш чек" at bounding box center [366, 244] width 269 height 50
paste textarea "https://kasa.vchasno.ua/check-viewer/0rX46oHIurw"
type textarea "Вітаємо! Ваш чек https://kasa.vchasno.ua/check-viewer/0rX46oHIurw"
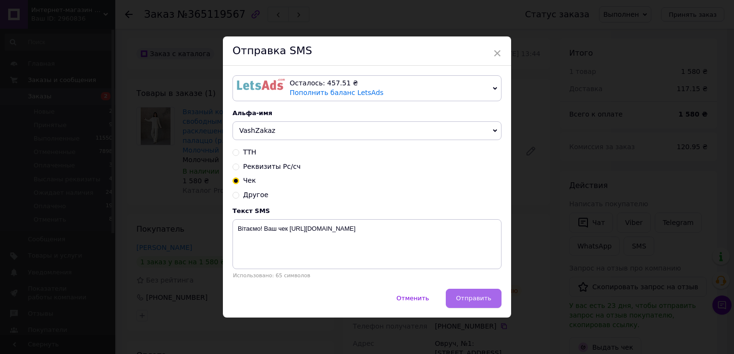
click at [460, 298] on span "Отправить" at bounding box center [474, 298] width 36 height 7
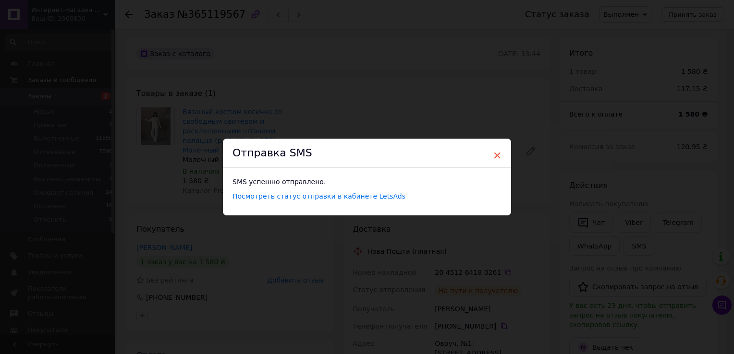
click at [495, 155] on span "×" at bounding box center [497, 155] width 9 height 16
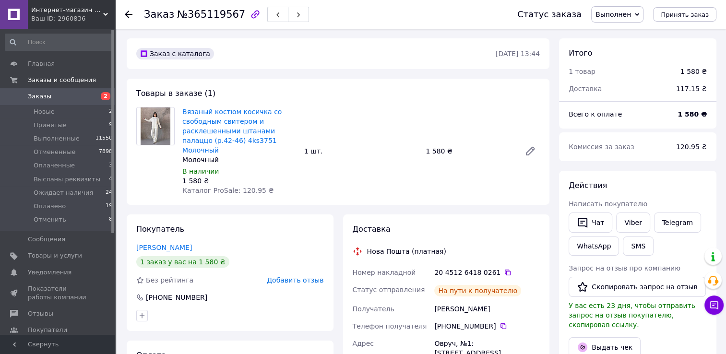
scroll to position [21, 0]
click at [56, 93] on span "Заказы" at bounding box center [58, 96] width 61 height 9
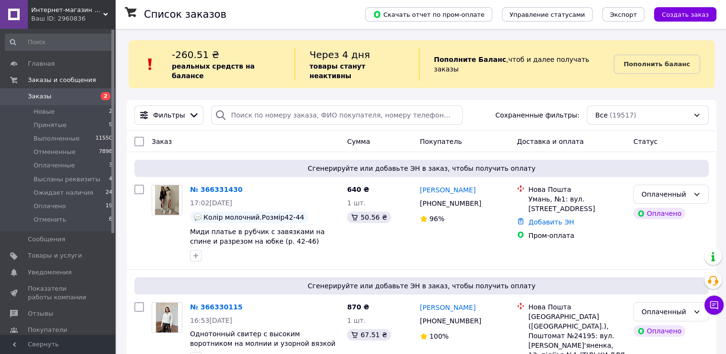
drag, startPoint x: 96, startPoint y: 137, endPoint x: 123, endPoint y: 44, distance: 97.4
drag, startPoint x: 267, startPoint y: 111, endPoint x: 265, endPoint y: 116, distance: 5.4
click at [267, 111] on input "search" at bounding box center [336, 115] width 251 height 19
paste input "20451264183633"
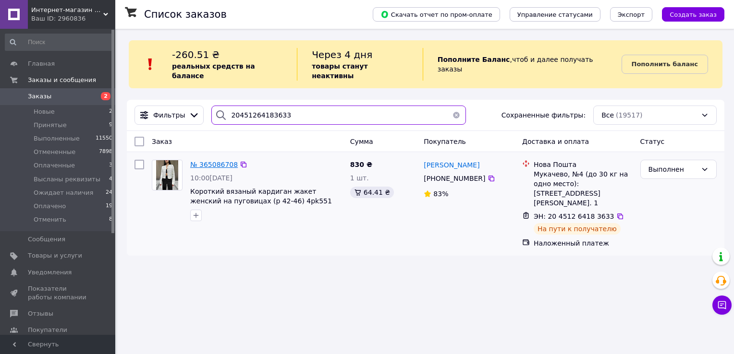
type input "20451264183633"
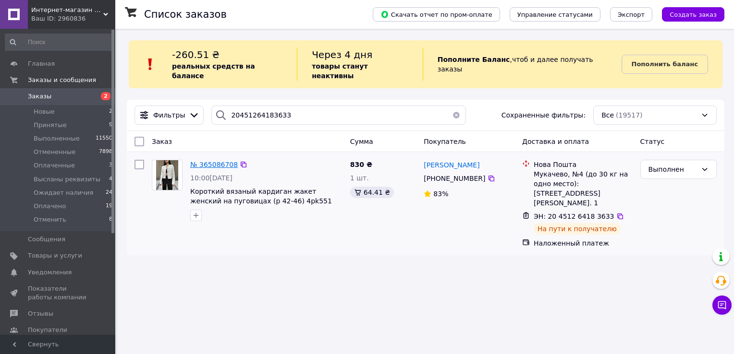
click at [207, 161] on span "№ 365086708" at bounding box center [214, 165] width 48 height 8
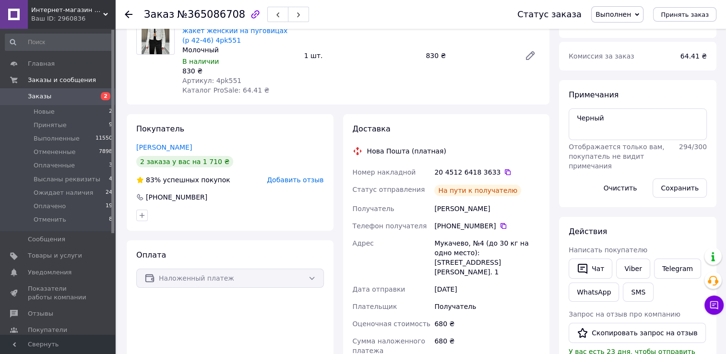
scroll to position [96, 0]
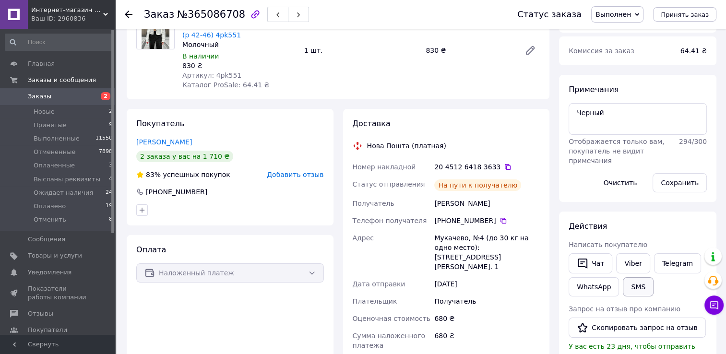
click at [626, 285] on button "SMS" at bounding box center [638, 286] width 31 height 19
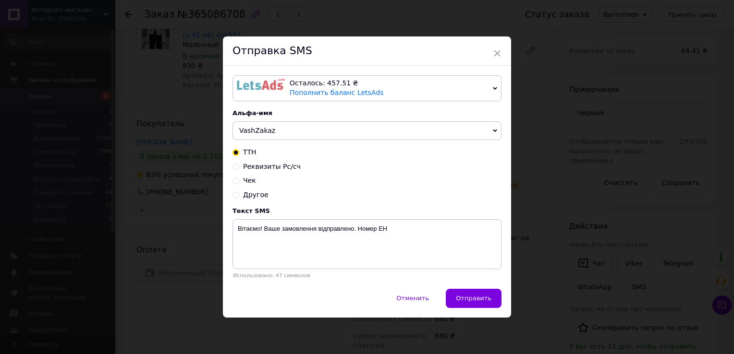
click at [252, 184] on span "Чек" at bounding box center [249, 181] width 13 height 8
click at [239, 183] on input "Чек" at bounding box center [235, 180] width 7 height 7
radio input "true"
radio input "false"
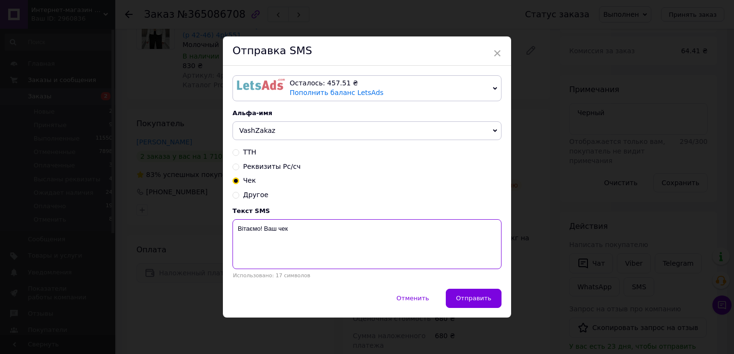
click at [321, 231] on textarea "Вітаємо! Ваш чек" at bounding box center [366, 244] width 269 height 50
paste textarea "https://kasa.vchasno.ua/check-viewer/X52xGJpWaQs"
type textarea "Вітаємо! Ваш чек https://kasa.vchasno.ua/check-viewer/X52xGJpWaQs"
click at [508, 306] on div "Отменить   Отправить" at bounding box center [367, 303] width 288 height 29
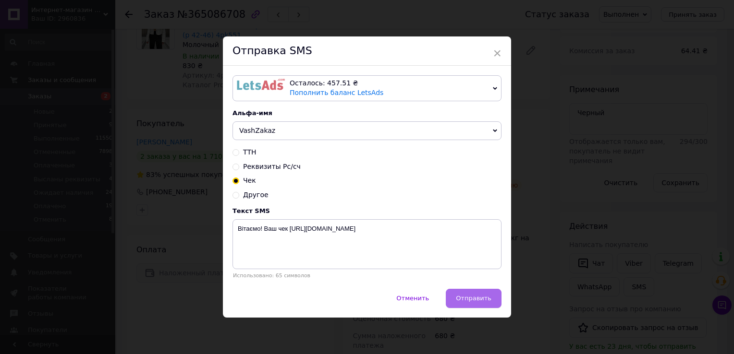
click at [474, 304] on button "Отправить" at bounding box center [474, 298] width 56 height 19
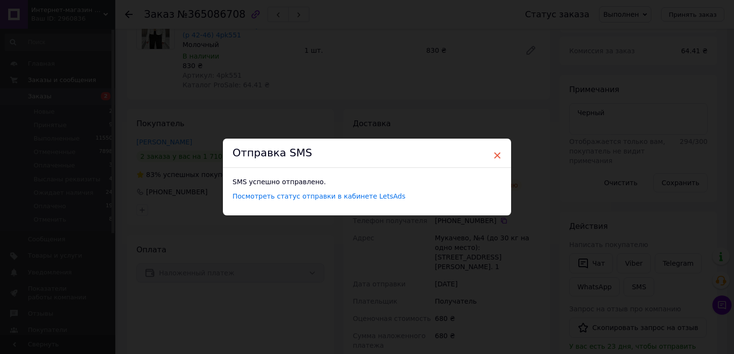
click at [493, 157] on span "×" at bounding box center [497, 155] width 9 height 16
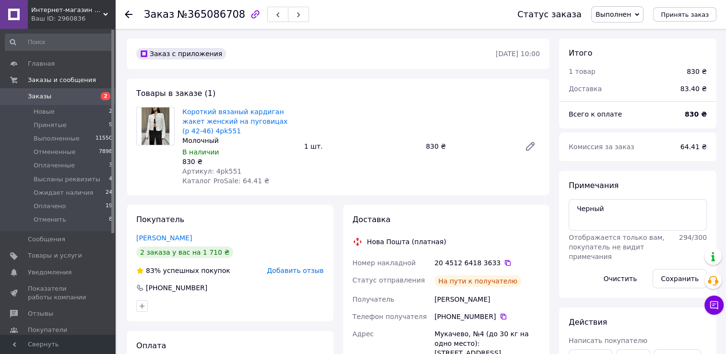
click at [77, 97] on span "Заказы" at bounding box center [58, 96] width 61 height 9
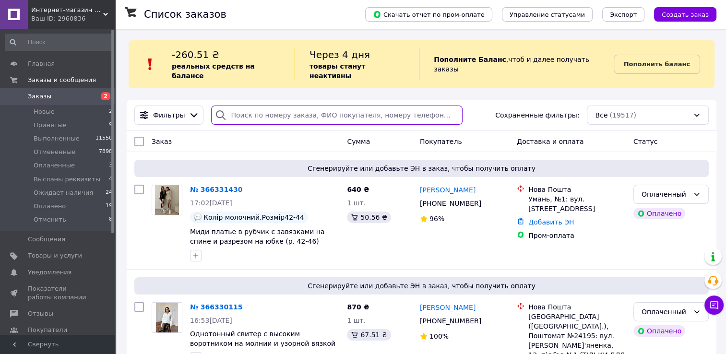
click at [259, 109] on input "search" at bounding box center [336, 115] width 251 height 19
paste input "20451268147144"
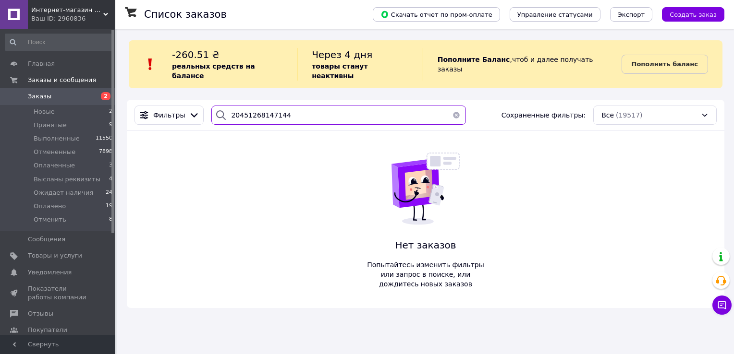
type input "20451268147144"
